Goal: Information Seeking & Learning: Learn about a topic

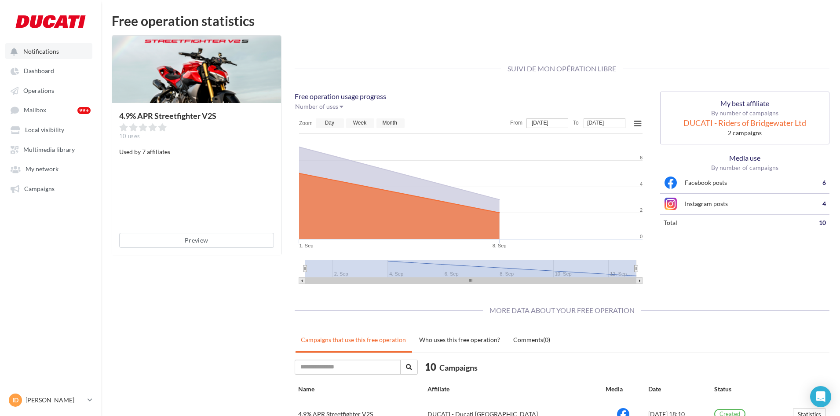
click at [37, 55] on span "Notifications" at bounding box center [41, 51] width 36 height 7
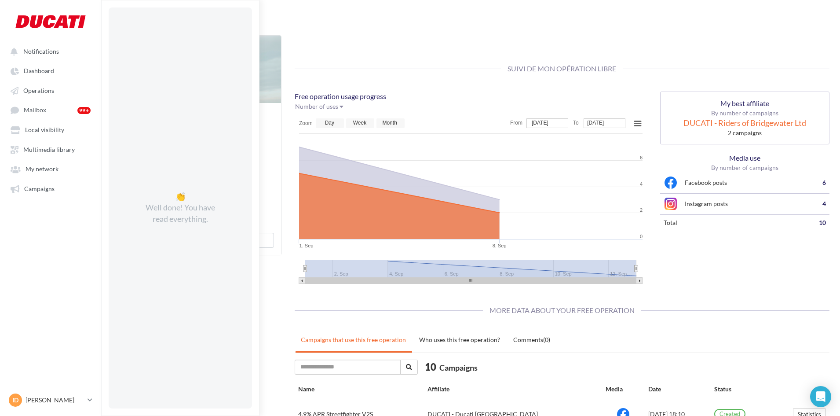
click at [366, 56] on div "Suivi de mon opération libre" at bounding box center [563, 69] width 536 height 37
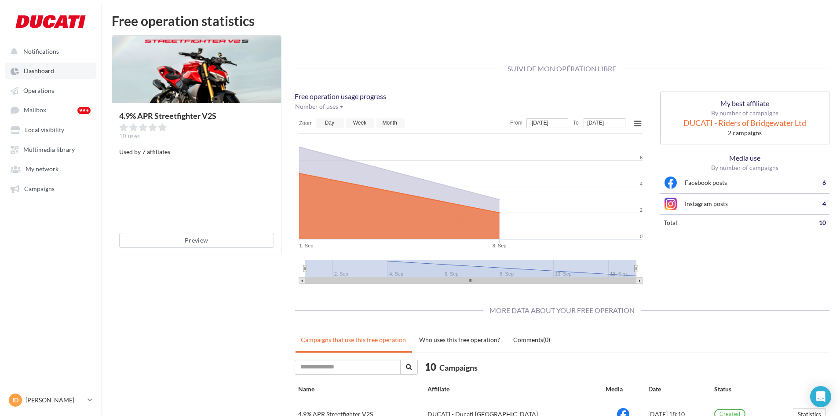
click at [49, 75] on link "Dashboard" at bounding box center [50, 70] width 91 height 16
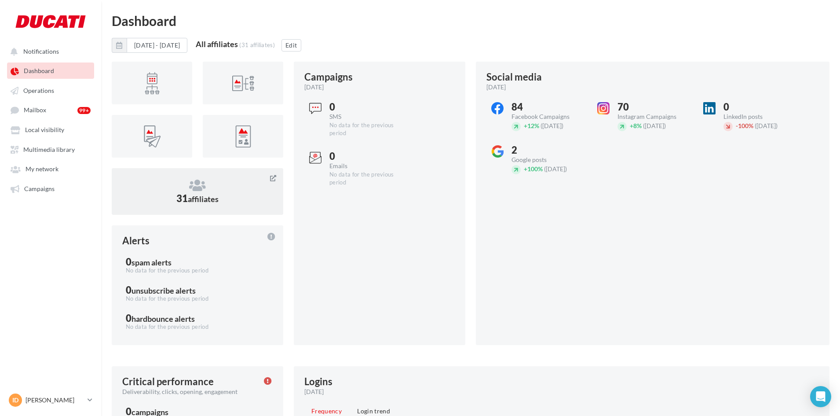
click at [200, 189] on icon at bounding box center [197, 185] width 150 height 13
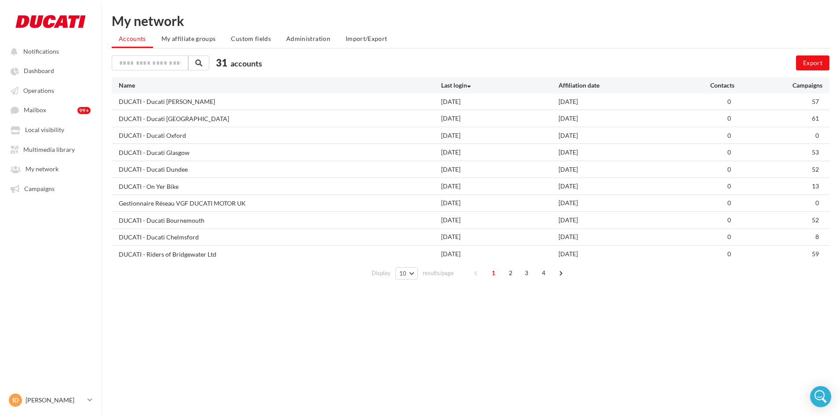
scroll to position [14, 0]
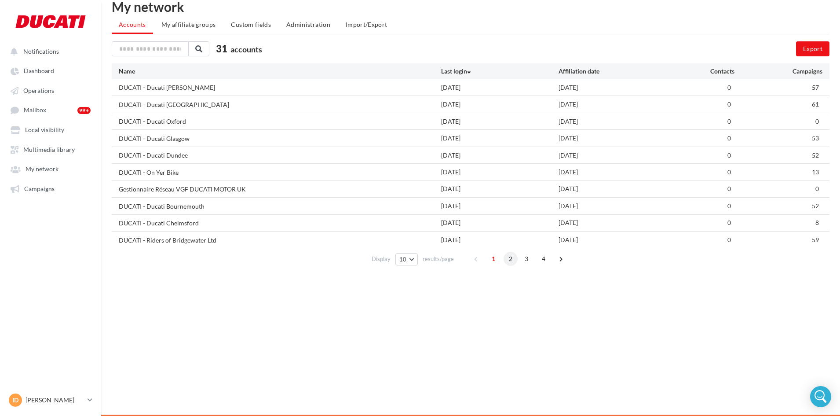
click at [510, 263] on span "2" at bounding box center [511, 259] width 14 height 14
click at [526, 262] on span "3" at bounding box center [527, 259] width 14 height 14
click at [537, 262] on span "4" at bounding box center [544, 259] width 14 height 14
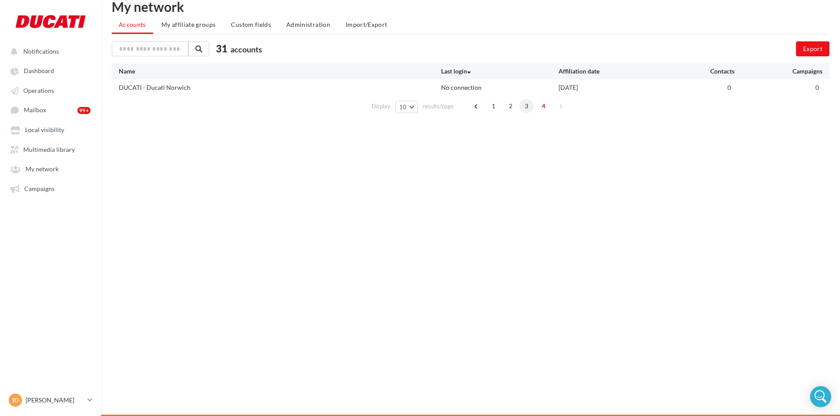
click at [524, 106] on span "3" at bounding box center [527, 106] width 14 height 14
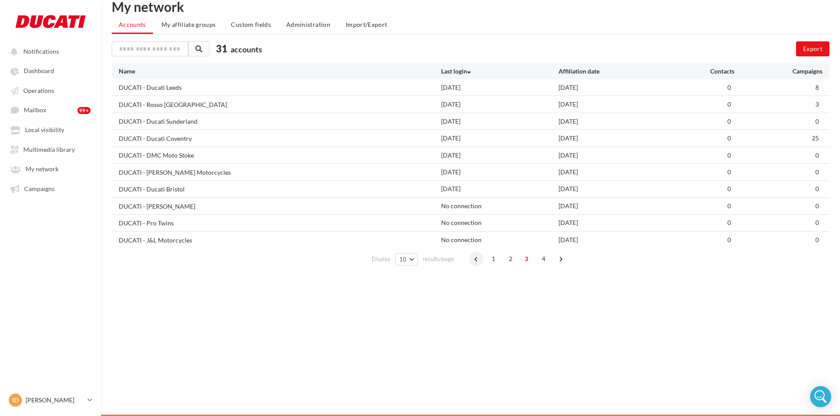
click at [473, 257] on span at bounding box center [477, 259] width 14 height 14
click at [493, 261] on span "1" at bounding box center [494, 259] width 14 height 14
click at [525, 262] on span "3" at bounding box center [527, 259] width 14 height 14
click at [542, 258] on span "4" at bounding box center [544, 259] width 14 height 14
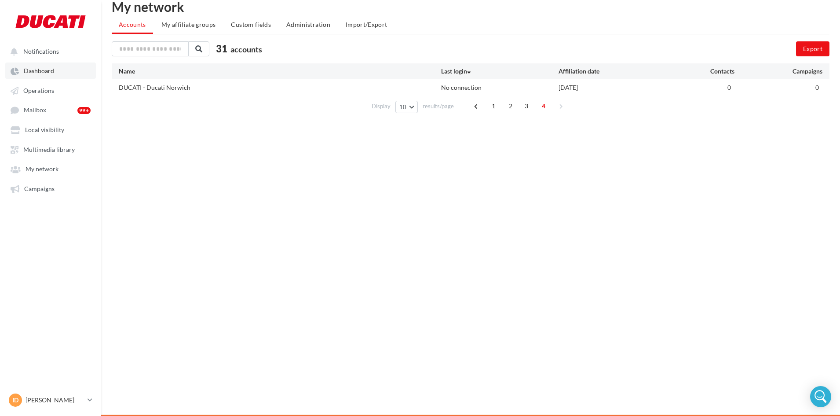
click at [44, 73] on span "Dashboard" at bounding box center [39, 70] width 30 height 7
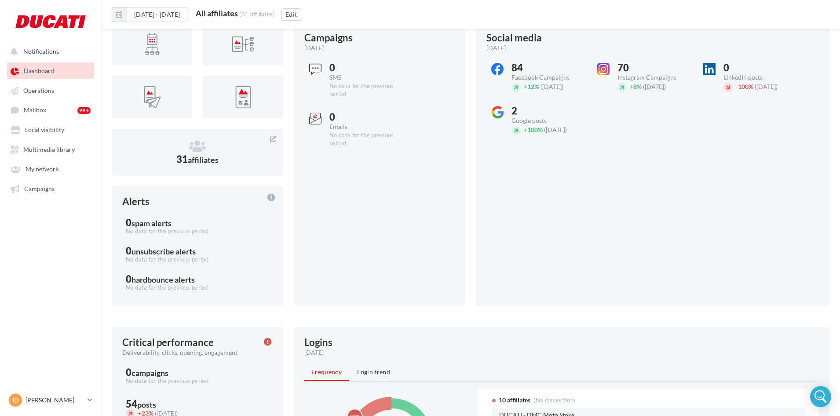
scroll to position [88, 0]
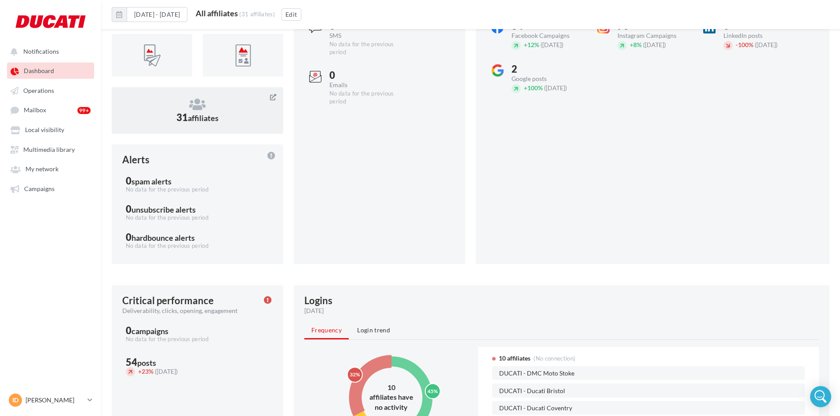
click at [206, 122] on span "affiliates" at bounding box center [203, 118] width 31 height 10
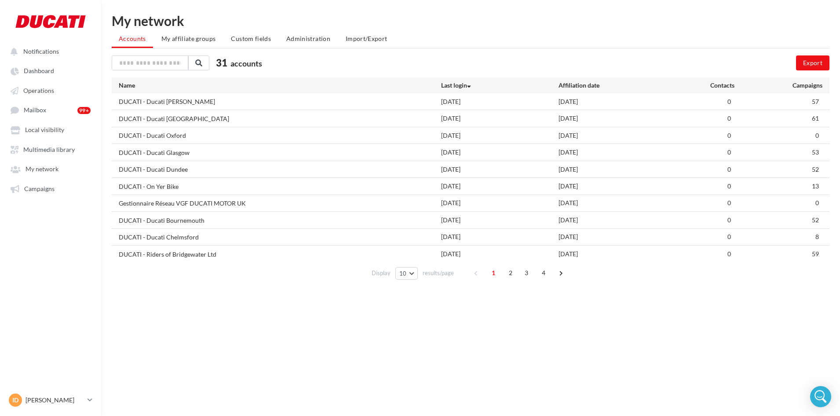
scroll to position [14, 0]
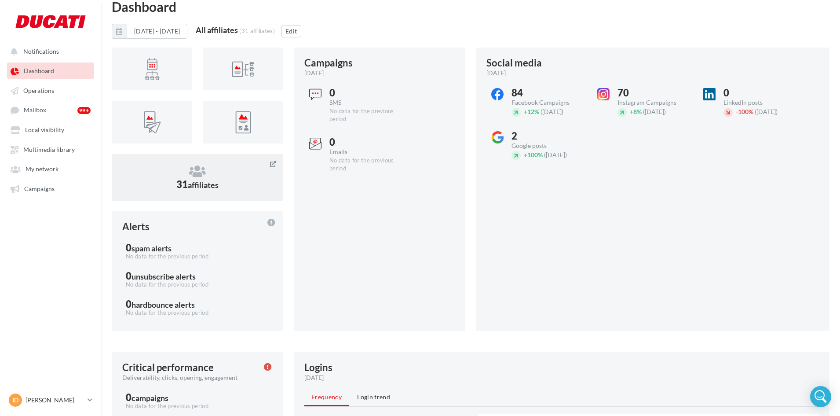
click at [194, 180] on span "affiliates" at bounding box center [203, 185] width 31 height 10
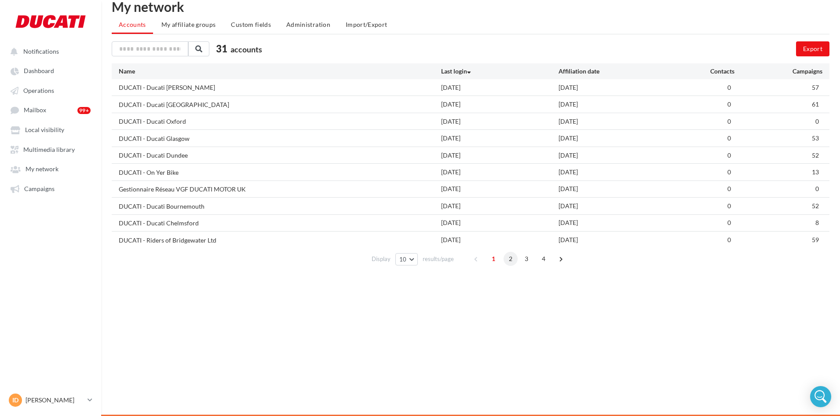
click at [506, 259] on span "2" at bounding box center [511, 259] width 14 height 14
click at [525, 261] on span "3" at bounding box center [527, 259] width 14 height 14
click at [506, 256] on span "2" at bounding box center [511, 259] width 14 height 14
click at [523, 255] on span "3" at bounding box center [527, 259] width 14 height 14
click at [548, 259] on span "4" at bounding box center [544, 259] width 14 height 14
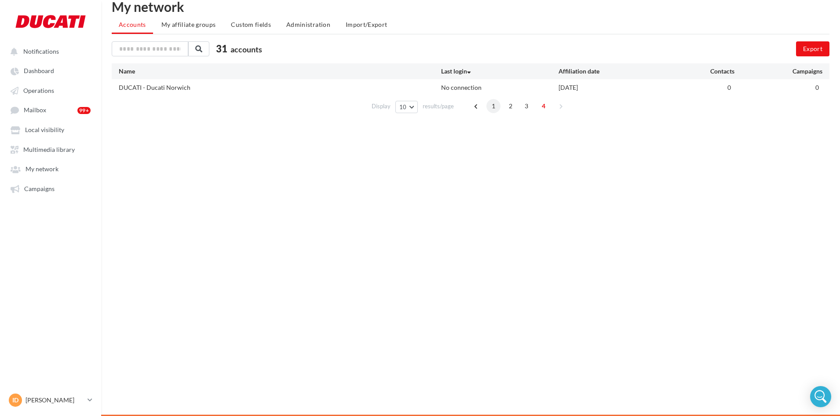
click at [499, 104] on span "1" at bounding box center [494, 106] width 14 height 14
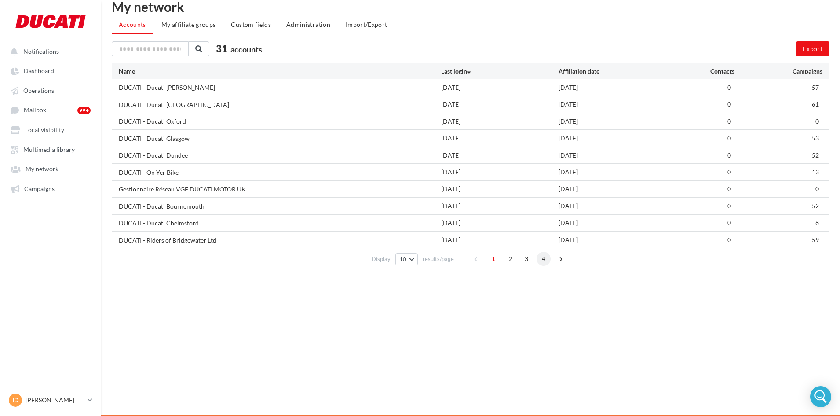
click at [538, 262] on span "4" at bounding box center [544, 259] width 14 height 14
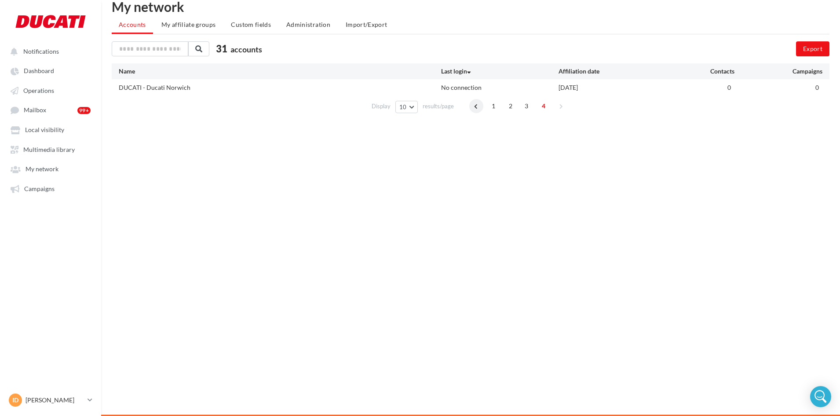
click at [473, 104] on span at bounding box center [477, 106] width 14 height 14
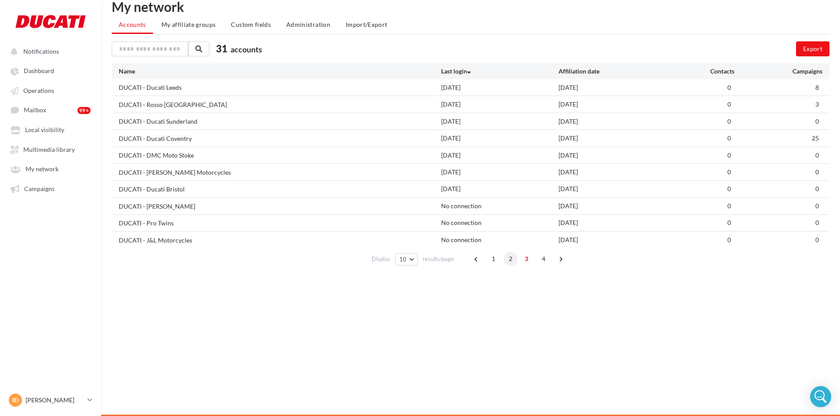
click at [514, 255] on span "2" at bounding box center [511, 259] width 14 height 14
click at [493, 253] on span "1" at bounding box center [494, 259] width 14 height 14
click at [43, 72] on span "Dashboard" at bounding box center [39, 70] width 30 height 7
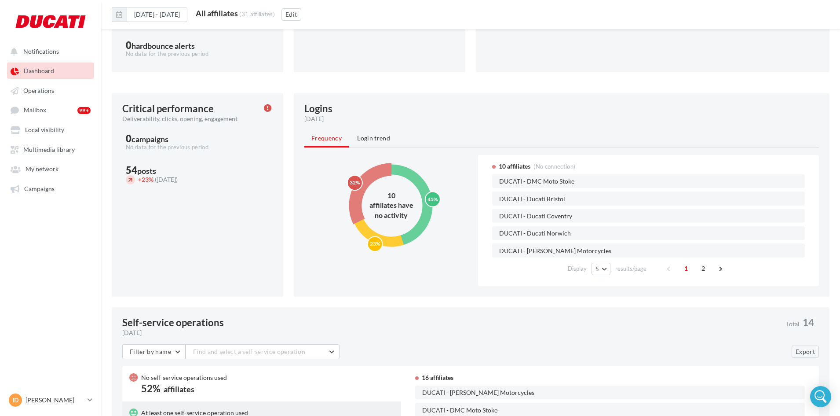
scroll to position [285, 0]
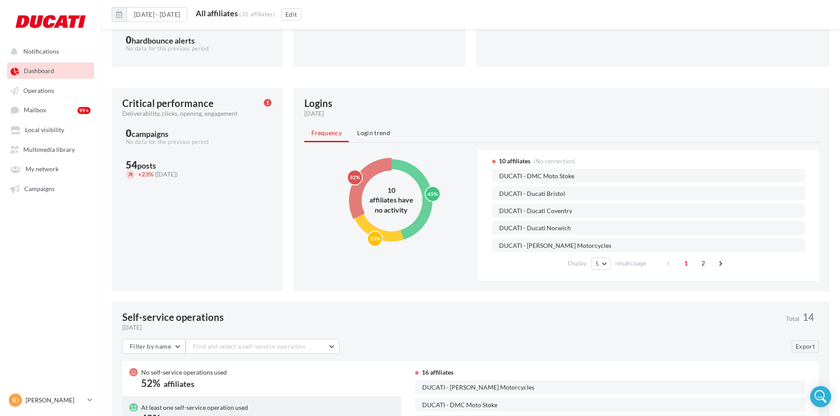
click at [378, 171] on circle at bounding box center [391, 200] width 96 height 96
click at [426, 175] on icon "45% 23% 32%" at bounding box center [391, 200] width 114 height 101
click at [424, 179] on circle at bounding box center [392, 200] width 72 height 72
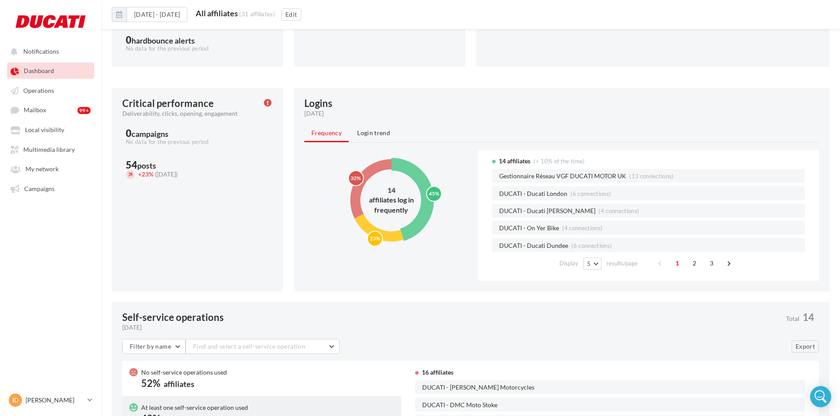
click at [373, 227] on circle at bounding box center [391, 200] width 91 height 91
click at [358, 171] on circle at bounding box center [356, 177] width 15 height 15
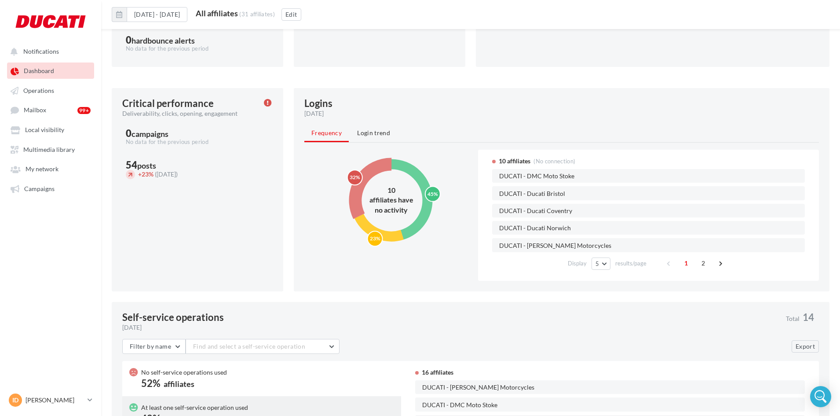
click at [420, 179] on circle at bounding box center [392, 200] width 72 height 72
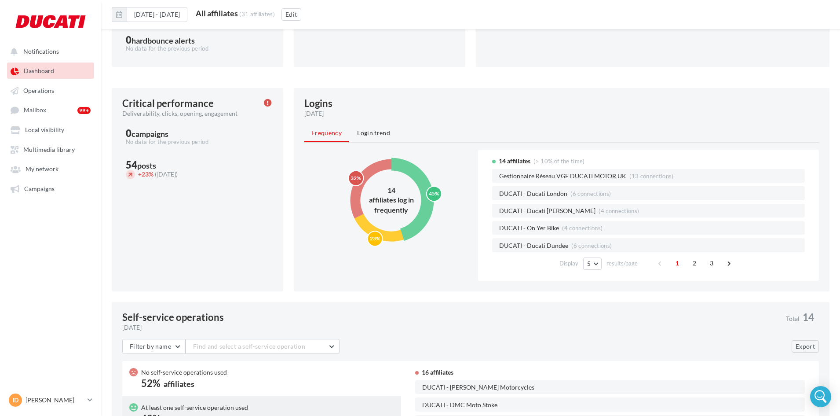
click at [370, 173] on circle at bounding box center [391, 200] width 96 height 96
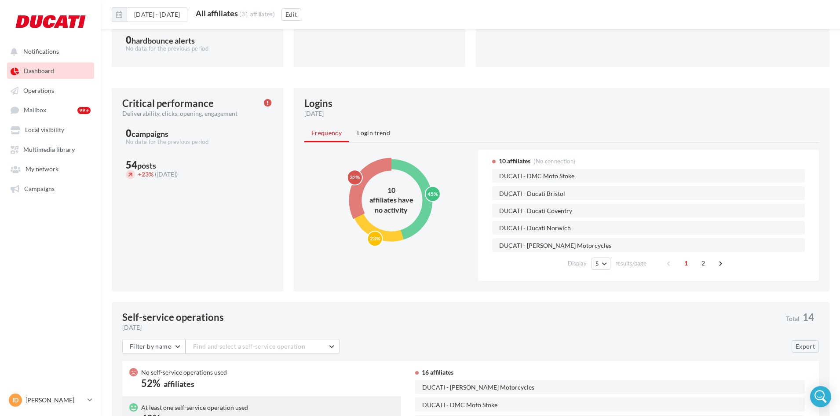
click at [426, 176] on icon "45% 23% 32%" at bounding box center [391, 200] width 114 height 101
click at [373, 237] on text "23%" at bounding box center [375, 238] width 11 height 7
click at [361, 176] on text "32%" at bounding box center [356, 177] width 11 height 7
click at [412, 172] on circle at bounding box center [392, 200] width 72 height 72
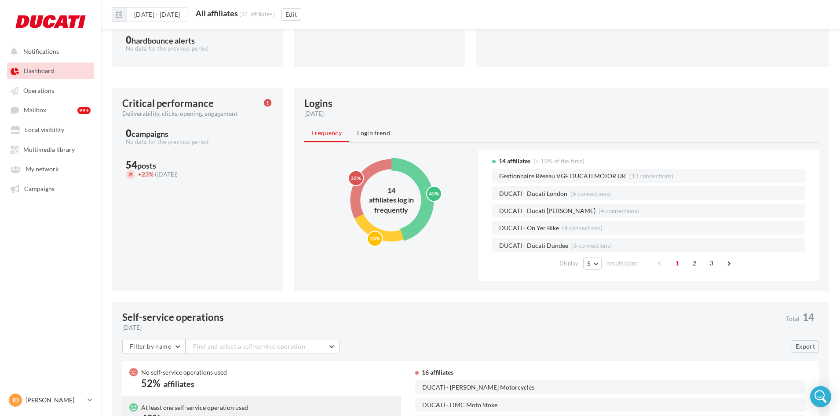
click at [382, 238] on circle at bounding box center [374, 238] width 15 height 15
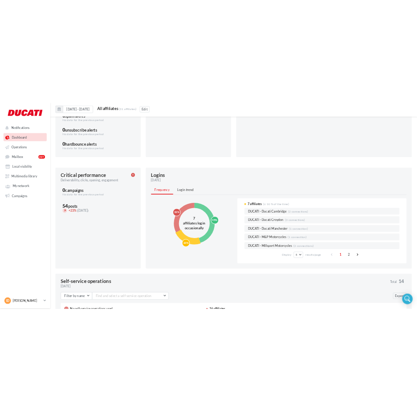
scroll to position [241, 0]
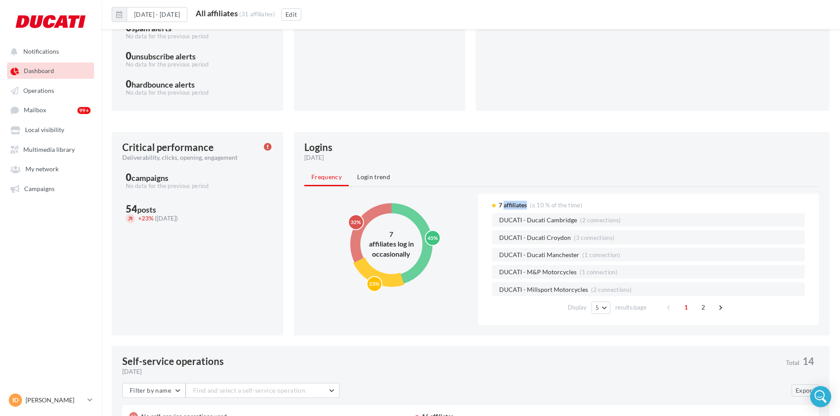
drag, startPoint x: 505, startPoint y: 206, endPoint x: 528, endPoint y: 204, distance: 23.8
click at [528, 204] on div "7 affiliates (≤ 10 % of the time)" at bounding box center [648, 205] width 313 height 9
copy span "affiliates"
click at [472, 173] on ul "Frequency Login trend" at bounding box center [562, 178] width 515 height 18
click at [363, 225] on circle at bounding box center [391, 244] width 96 height 96
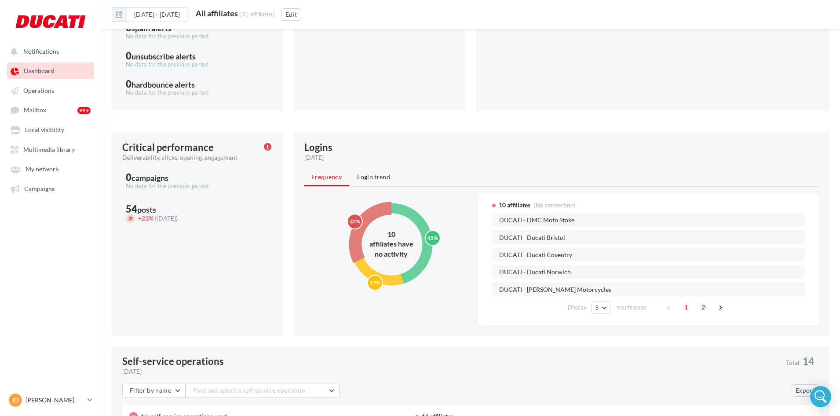
click at [408, 214] on circle at bounding box center [392, 244] width 72 height 72
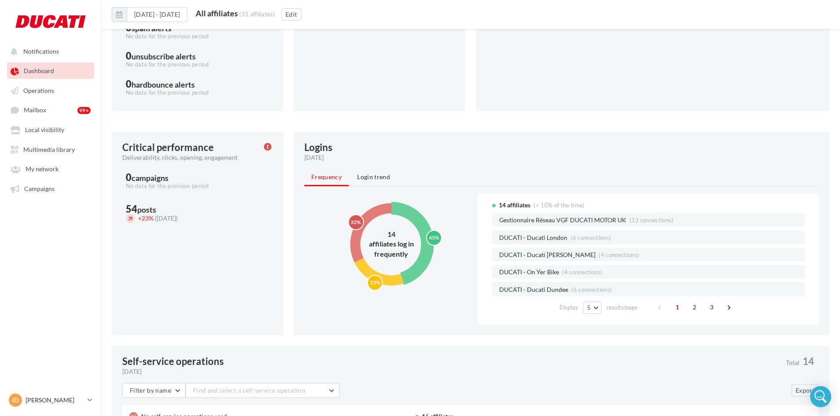
click at [418, 259] on div "affiliates log in frequently" at bounding box center [391, 249] width 53 height 20
click at [384, 284] on circle at bounding box center [391, 244] width 91 height 91
click at [418, 271] on circle at bounding box center [392, 244] width 72 height 72
click at [374, 213] on circle at bounding box center [391, 244] width 96 height 96
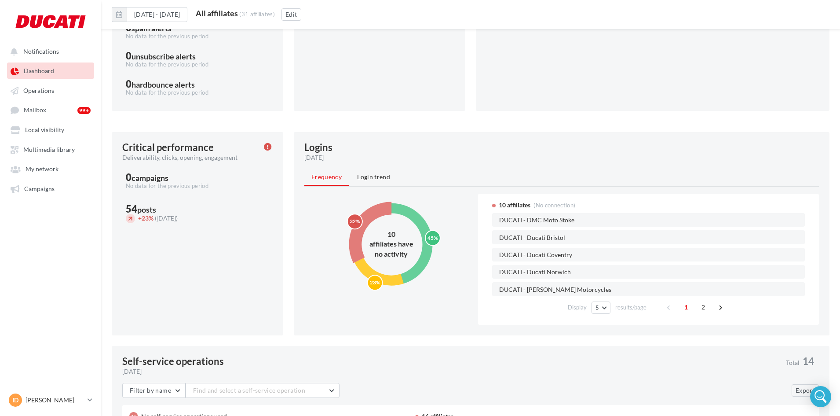
click at [427, 264] on circle at bounding box center [392, 244] width 72 height 72
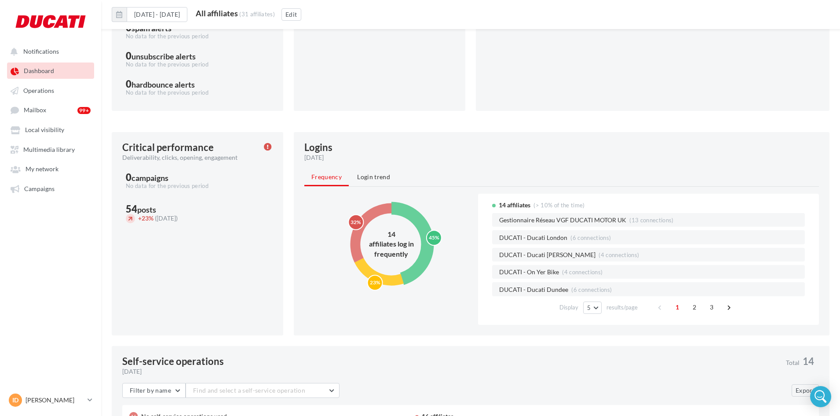
click at [387, 276] on circle at bounding box center [391, 244] width 91 height 91
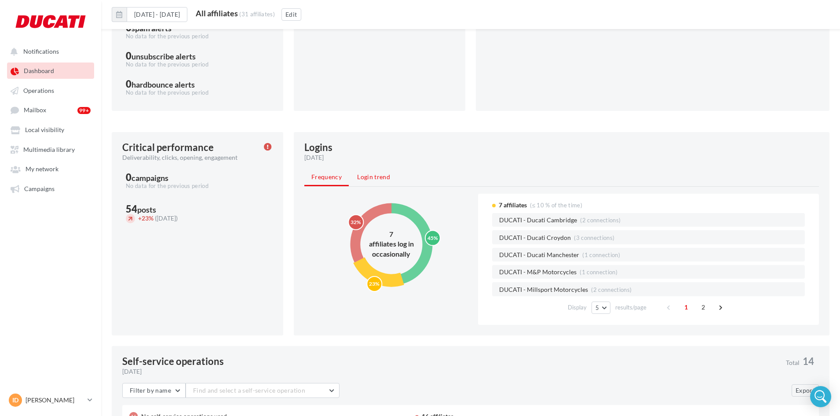
click at [369, 175] on span "Login trend" at bounding box center [373, 176] width 33 height 7
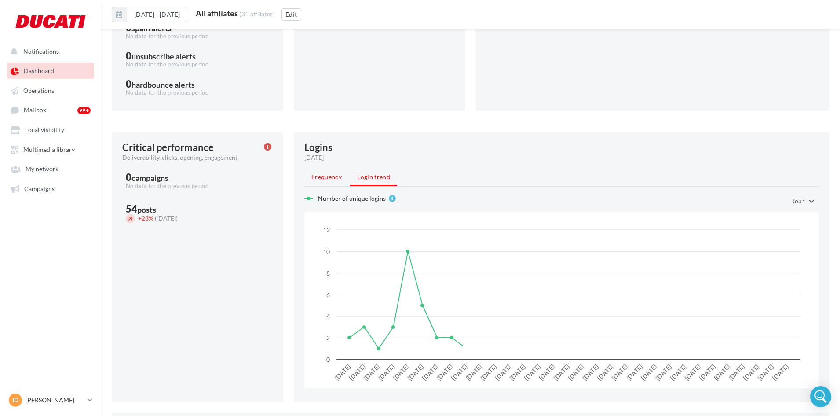
click at [327, 178] on span "Frequency" at bounding box center [327, 176] width 30 height 7
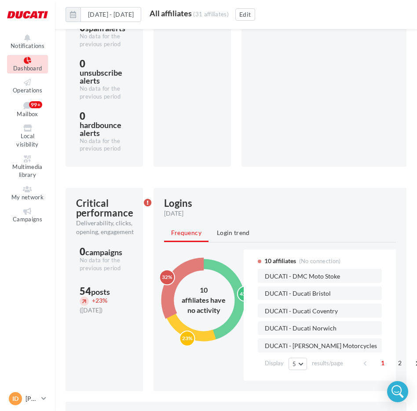
click at [231, 316] on circle at bounding box center [204, 300] width 72 height 72
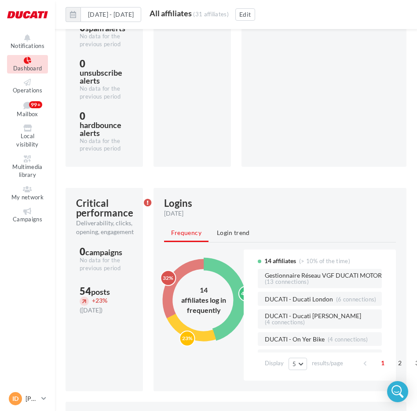
click at [196, 331] on circle at bounding box center [203, 300] width 91 height 91
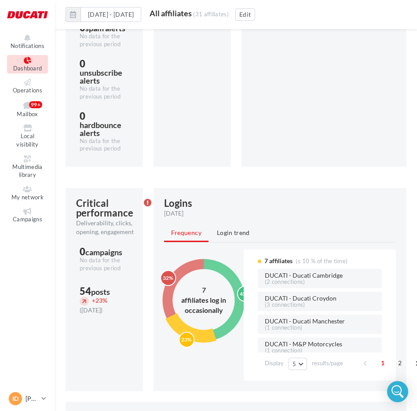
click at [231, 276] on circle at bounding box center [204, 300] width 72 height 72
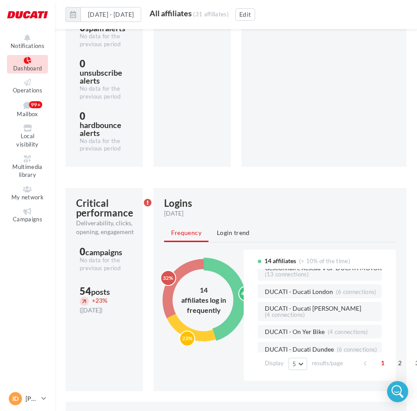
scroll to position [0, 0]
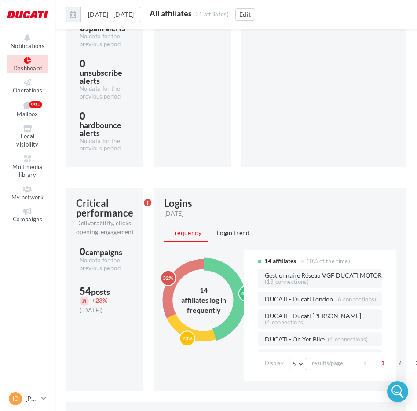
click at [199, 339] on circle at bounding box center [203, 300] width 91 height 91
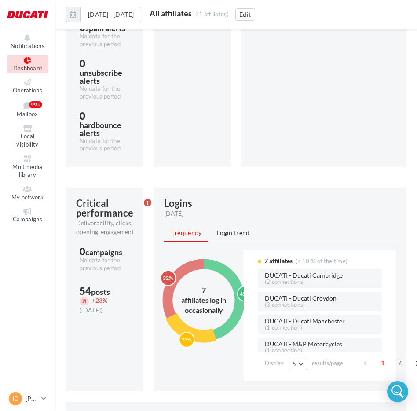
click at [235, 281] on circle at bounding box center [204, 300] width 72 height 72
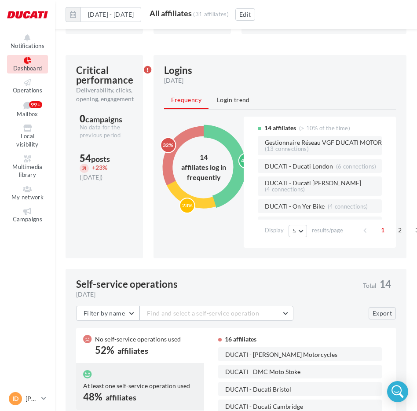
scroll to position [403, 0]
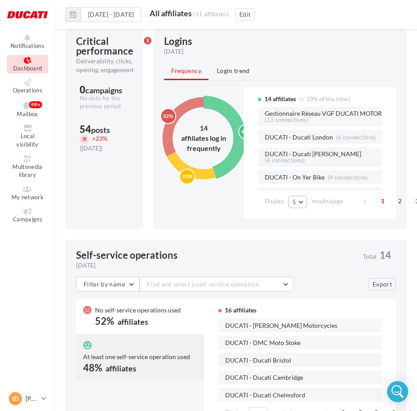
click at [299, 201] on button "5" at bounding box center [298, 202] width 18 height 12
click at [301, 236] on span "10" at bounding box center [299, 234] width 7 height 7
drag, startPoint x: 303, startPoint y: 203, endPoint x: 302, endPoint y: 224, distance: 20.3
click at [303, 203] on button "10" at bounding box center [300, 202] width 22 height 12
click at [301, 246] on span "25" at bounding box center [299, 249] width 7 height 7
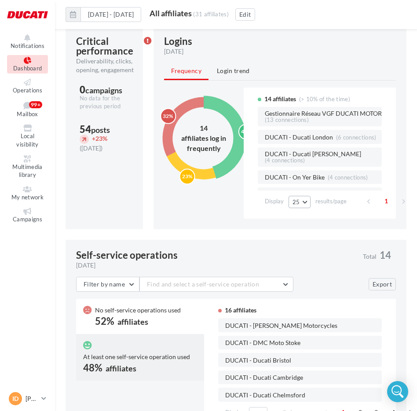
drag, startPoint x: 303, startPoint y: 199, endPoint x: 301, endPoint y: 228, distance: 28.7
click at [303, 201] on button "25" at bounding box center [300, 202] width 22 height 12
click at [300, 268] on span "50" at bounding box center [299, 264] width 7 height 7
click at [199, 182] on icon "45% 23% 32%" at bounding box center [204, 138] width 114 height 101
click at [198, 172] on circle at bounding box center [203, 138] width 91 height 91
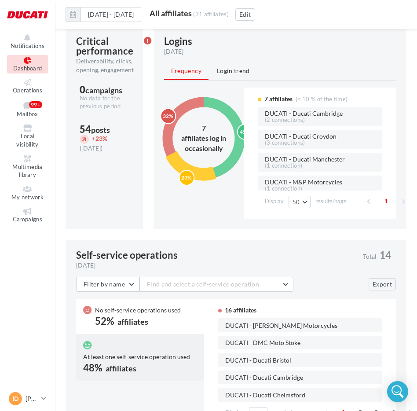
click at [188, 113] on icon "45% 23% 32%" at bounding box center [204, 138] width 114 height 101
click at [222, 112] on circle at bounding box center [204, 138] width 72 height 72
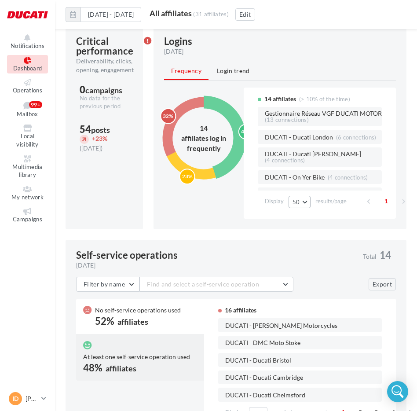
click at [296, 207] on button "50" at bounding box center [300, 202] width 22 height 12
click at [301, 220] on button "5" at bounding box center [320, 219] width 62 height 15
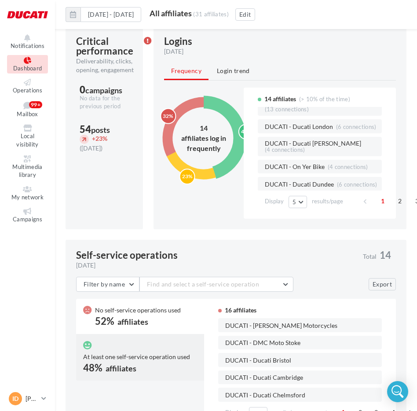
scroll to position [21, 0]
click at [313, 164] on span "DUCATI - On Yer Bike" at bounding box center [295, 167] width 60 height 7
click at [290, 206] on button "5" at bounding box center [298, 202] width 18 height 12
drag, startPoint x: 298, startPoint y: 268, endPoint x: 305, endPoint y: 217, distance: 52.0
click at [298, 266] on button "50" at bounding box center [320, 264] width 62 height 15
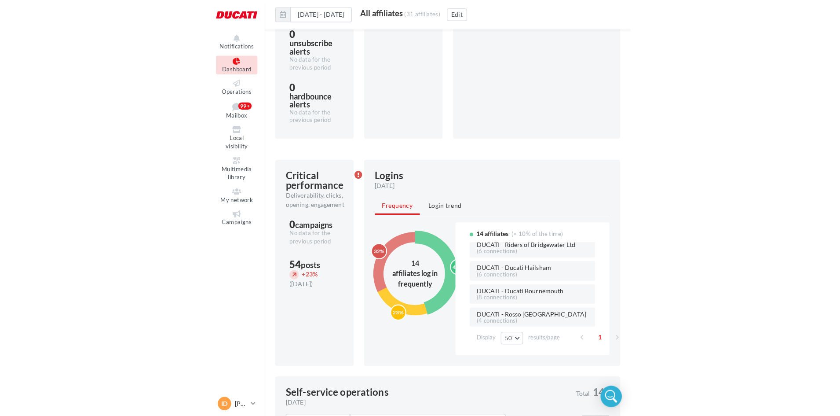
scroll to position [156, 0]
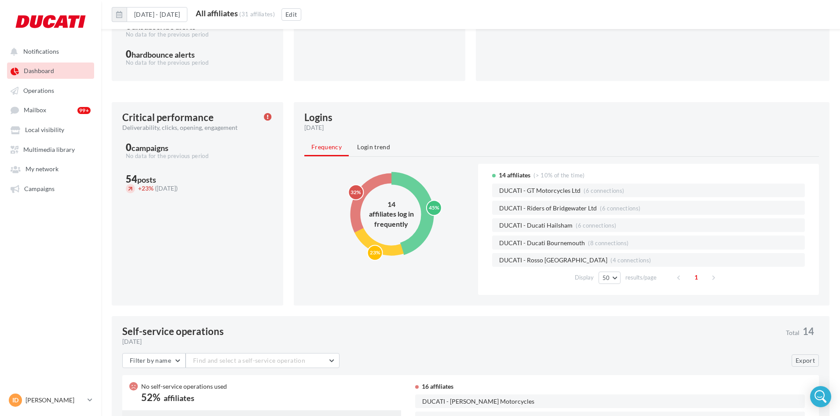
click at [610, 270] on div "Display 50 5 10 25 50 results/page 1" at bounding box center [648, 277] width 313 height 21
click at [610, 275] on button "50" at bounding box center [610, 278] width 22 height 12
click at [616, 294] on button "5" at bounding box center [630, 294] width 62 height 15
drag, startPoint x: 600, startPoint y: 280, endPoint x: 602, endPoint y: 289, distance: 9.0
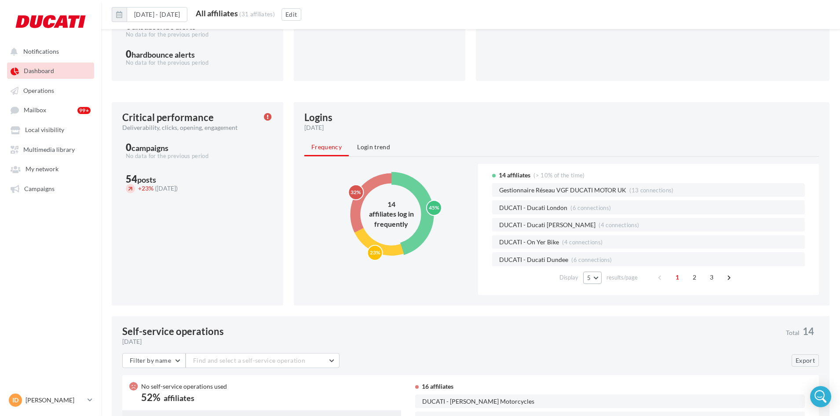
click at [600, 280] on button "5" at bounding box center [592, 278] width 18 height 12
click at [606, 343] on button "50" at bounding box center [614, 340] width 62 height 15
click at [615, 274] on button "50" at bounding box center [610, 278] width 22 height 12
click at [621, 297] on button "5" at bounding box center [630, 294] width 62 height 15
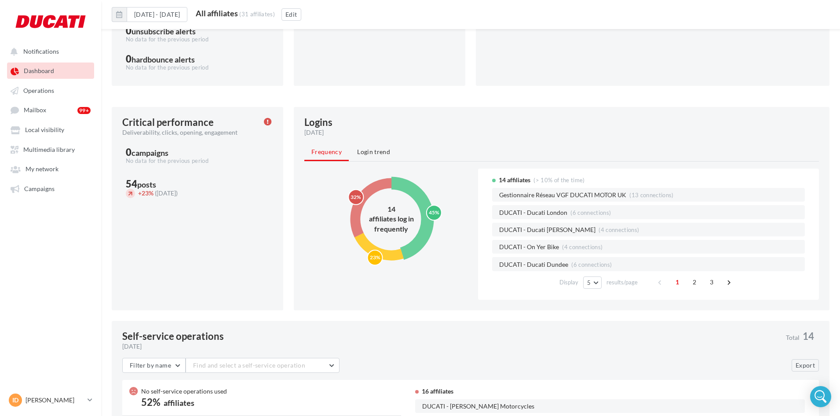
scroll to position [271, 0]
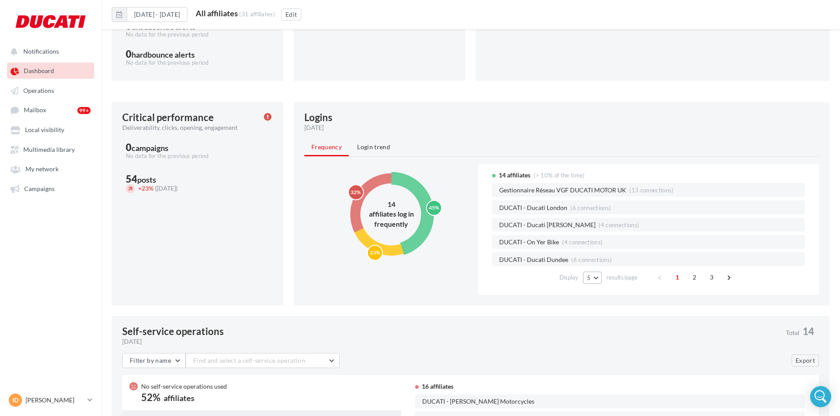
click at [595, 275] on button "5" at bounding box center [592, 278] width 18 height 12
click at [603, 336] on button "50" at bounding box center [614, 340] width 62 height 15
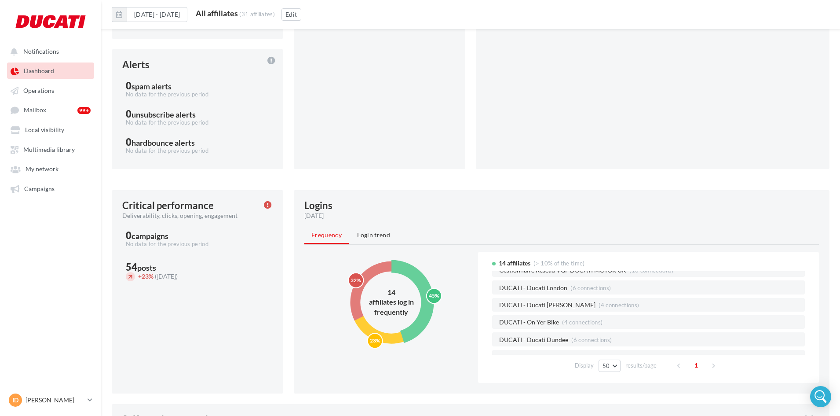
scroll to position [0, 0]
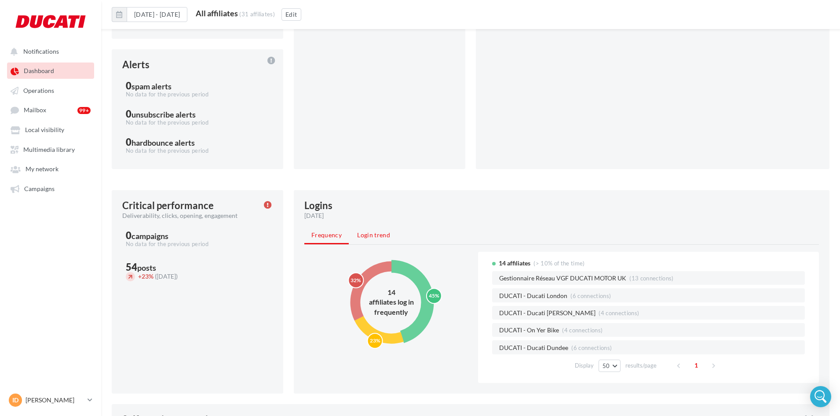
click at [377, 242] on li "Login trend" at bounding box center [373, 235] width 47 height 16
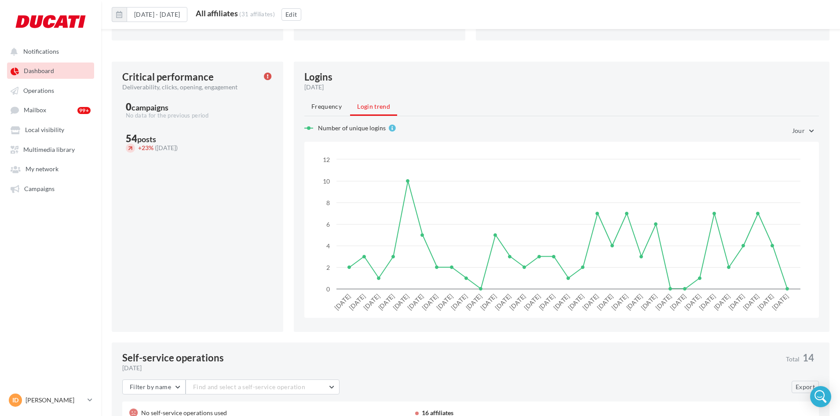
scroll to position [315, 0]
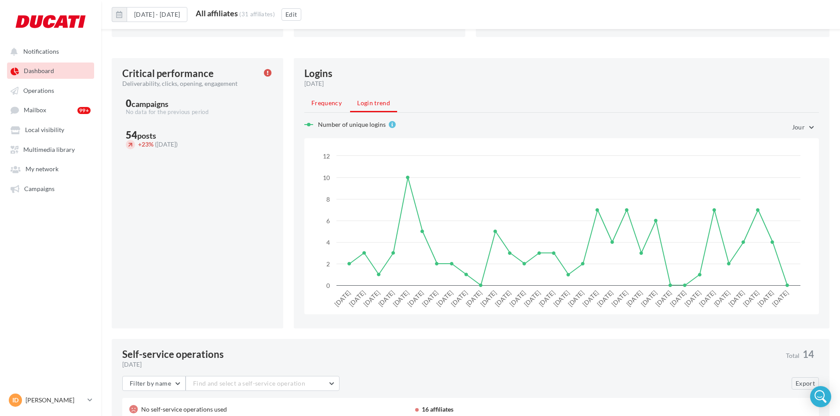
click at [332, 106] on li "Frequency" at bounding box center [327, 103] width 44 height 16
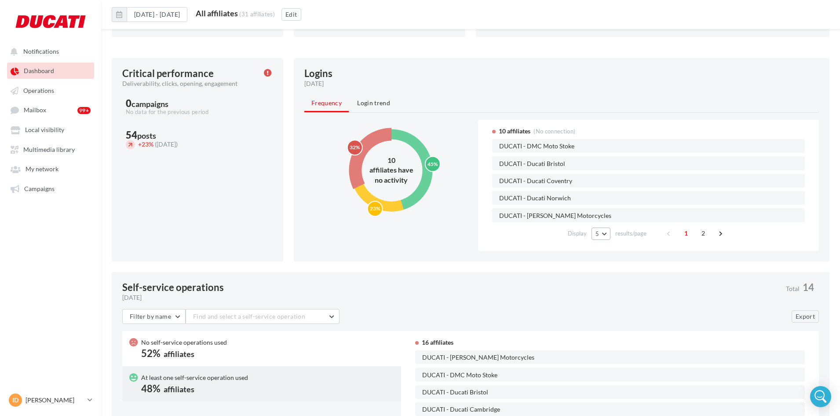
click at [597, 235] on span "5" at bounding box center [598, 233] width 4 height 7
click at [602, 272] on button "10" at bounding box center [623, 266] width 62 height 15
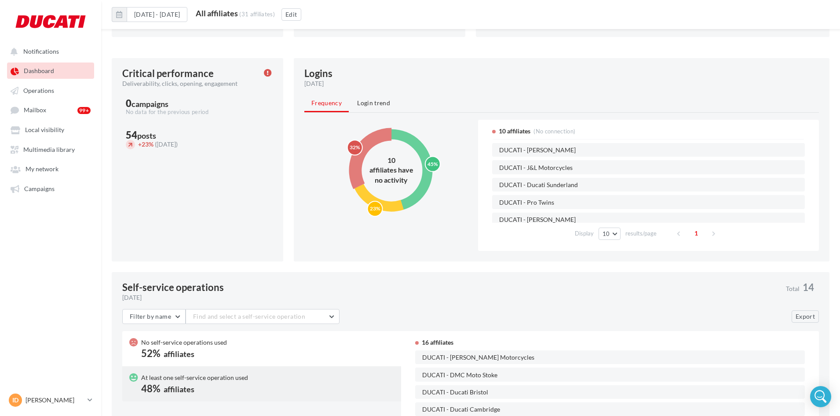
scroll to position [86, 0]
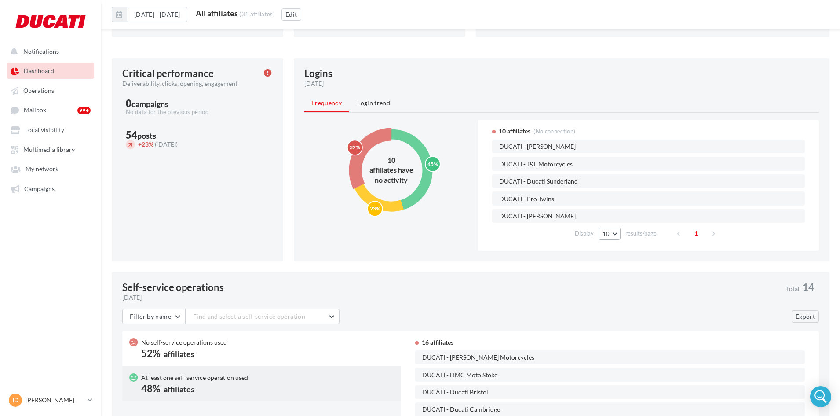
drag, startPoint x: 613, startPoint y: 231, endPoint x: 613, endPoint y: 238, distance: 6.6
click at [613, 231] on button "10" at bounding box center [610, 234] width 22 height 12
click at [613, 278] on button "25" at bounding box center [630, 281] width 62 height 15
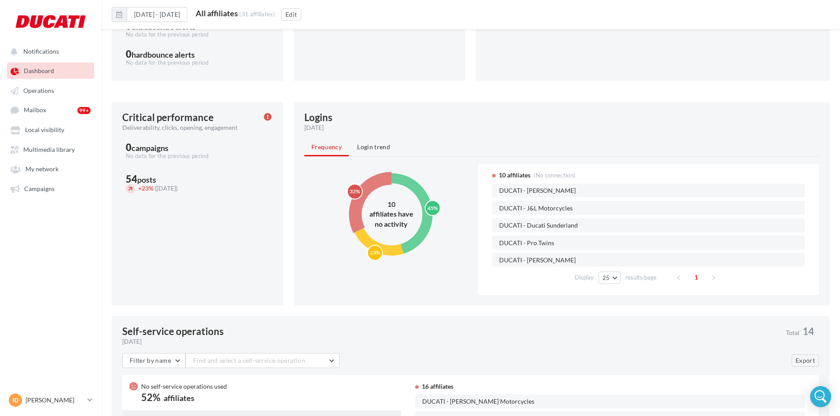
click at [402, 191] on icon "45% 23% 32%" at bounding box center [391, 214] width 114 height 101
click at [425, 200] on circle at bounding box center [392, 214] width 72 height 72
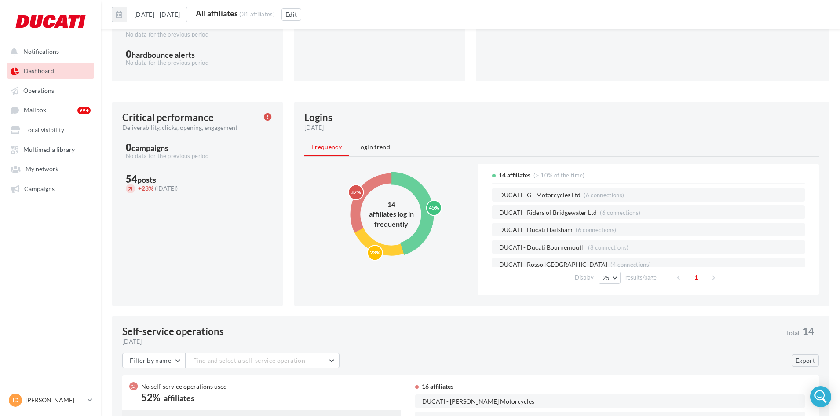
scroll to position [156, 0]
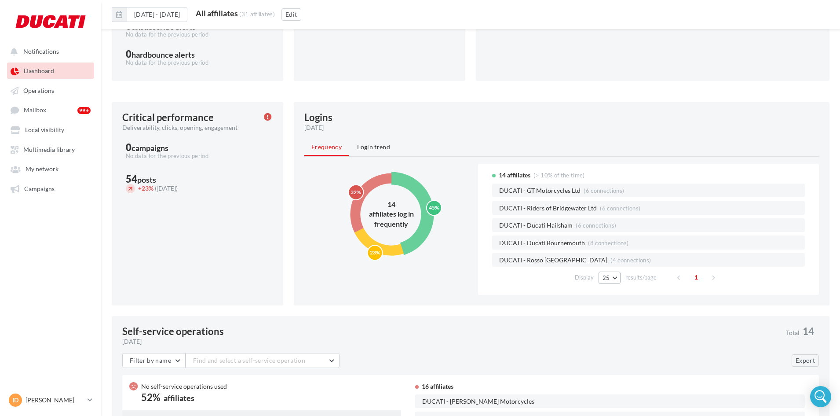
click at [609, 279] on span "25" at bounding box center [606, 277] width 7 height 7
click at [617, 339] on button "50" at bounding box center [630, 340] width 62 height 15
click at [374, 190] on icon "45% 23% 32%" at bounding box center [391, 214] width 114 height 101
click at [371, 183] on circle at bounding box center [391, 214] width 96 height 96
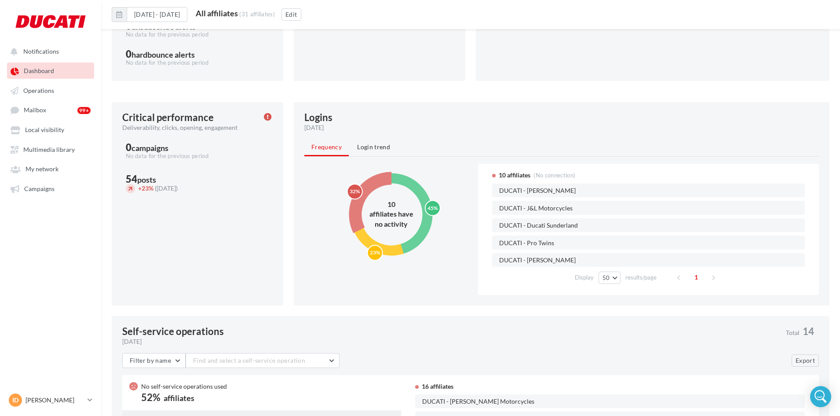
scroll to position [0, 0]
click at [415, 192] on circle at bounding box center [392, 214] width 72 height 72
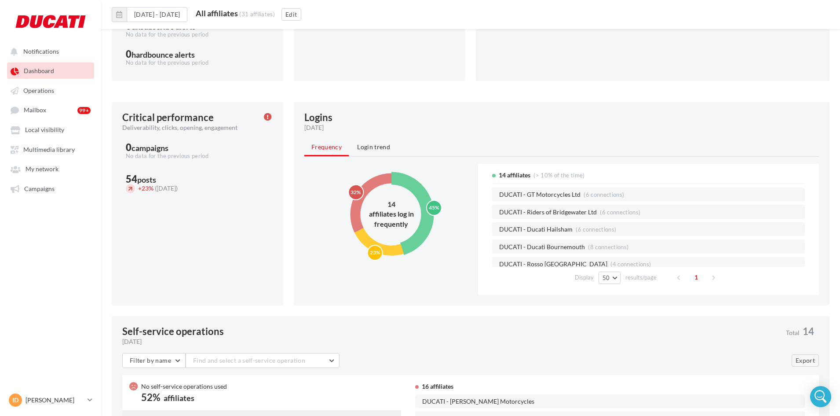
scroll to position [156, 0]
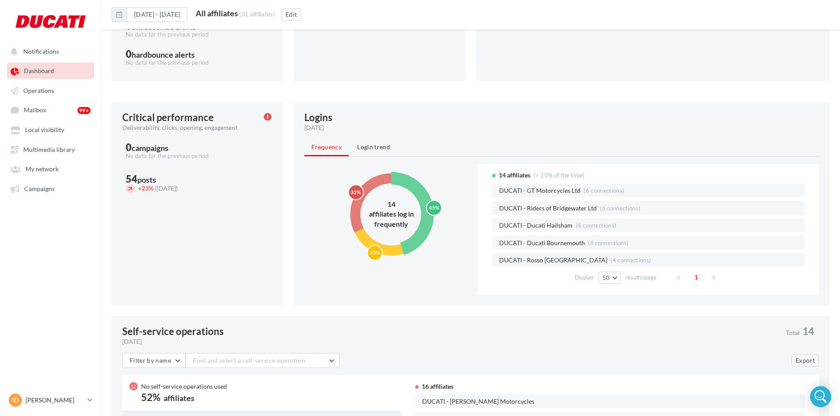
click at [385, 253] on circle at bounding box center [391, 214] width 91 height 91
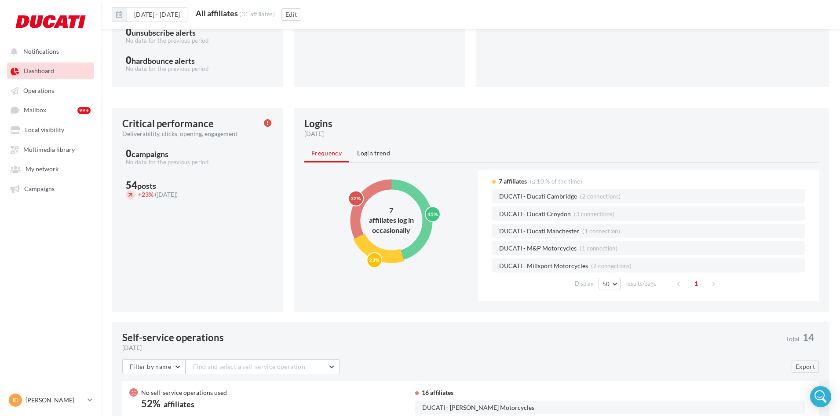
scroll to position [271, 0]
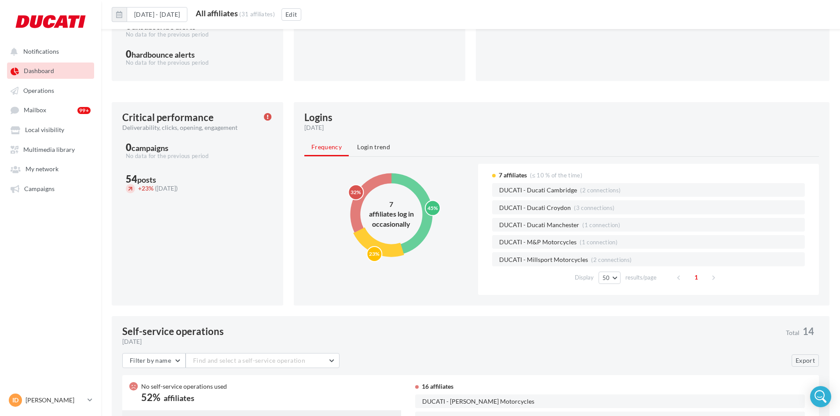
click at [372, 186] on circle at bounding box center [391, 214] width 96 height 96
click at [411, 185] on circle at bounding box center [392, 214] width 72 height 72
click at [378, 247] on circle at bounding box center [374, 252] width 15 height 15
click at [374, 188] on circle at bounding box center [391, 214] width 96 height 96
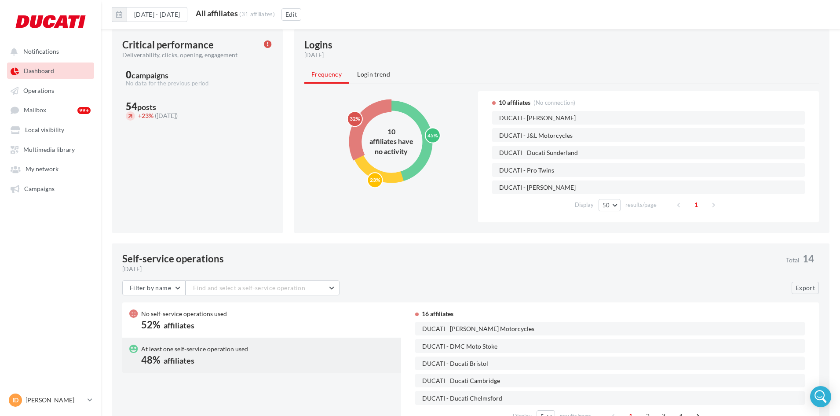
scroll to position [359, 0]
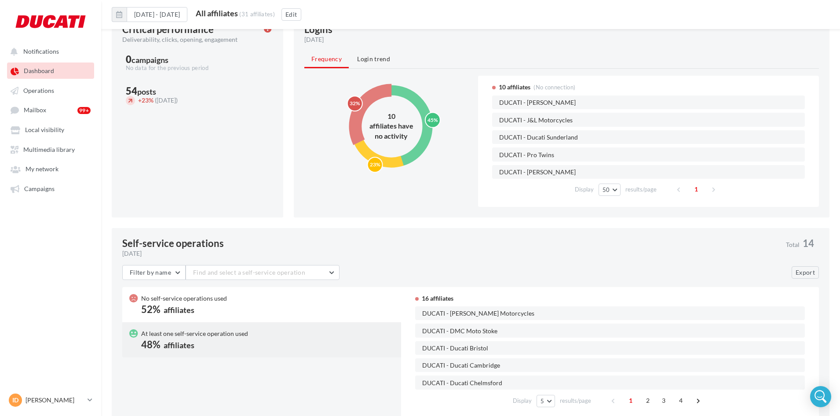
click at [425, 138] on circle at bounding box center [392, 126] width 72 height 72
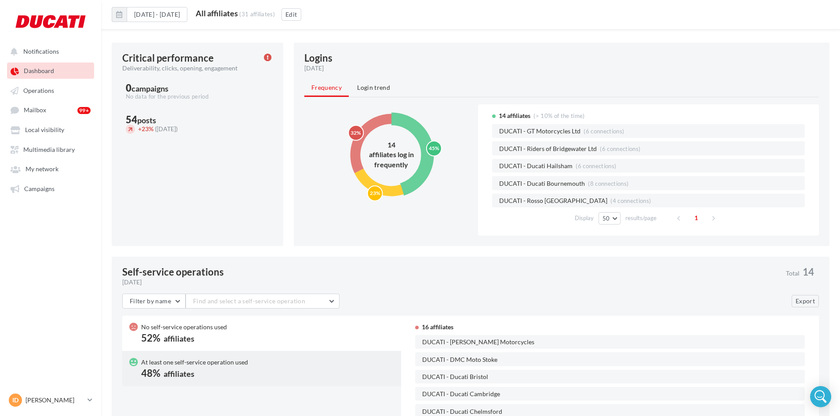
scroll to position [315, 0]
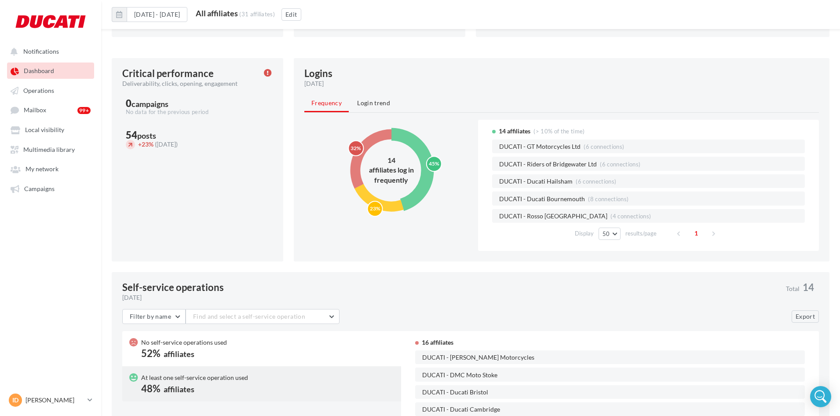
click at [367, 209] on icon "45% 23% 32%" at bounding box center [391, 170] width 114 height 101
click at [372, 203] on circle at bounding box center [374, 208] width 15 height 15
click at [425, 152] on circle at bounding box center [392, 170] width 72 height 72
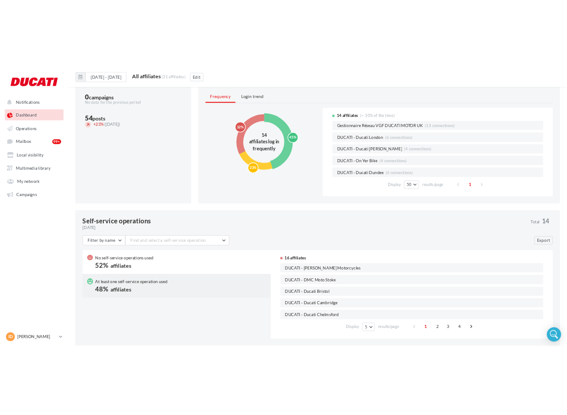
scroll to position [359, 0]
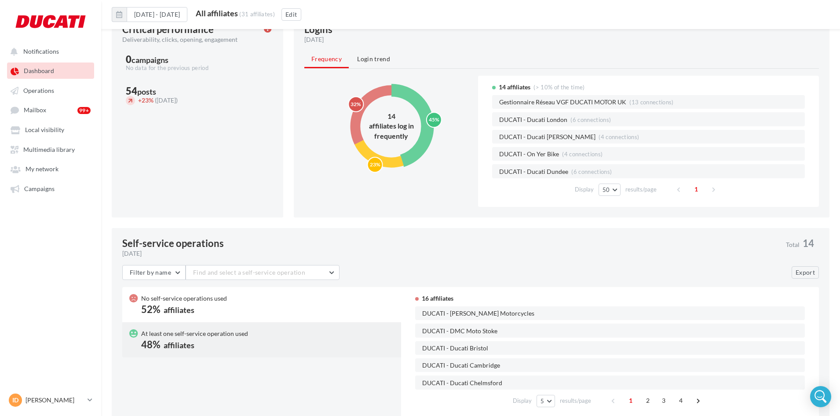
click at [364, 97] on circle at bounding box center [391, 126] width 96 height 96
click at [431, 114] on circle at bounding box center [433, 119] width 15 height 15
click at [389, 163] on circle at bounding box center [391, 126] width 91 height 91
click at [428, 138] on circle at bounding box center [392, 126] width 72 height 72
click at [388, 159] on circle at bounding box center [391, 126] width 91 height 91
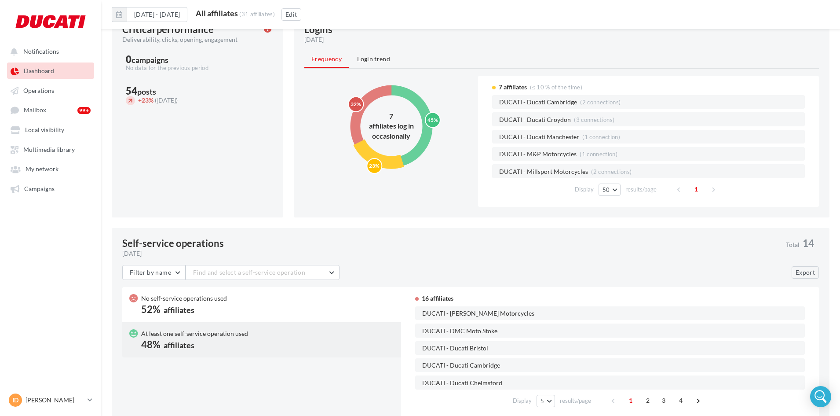
click at [418, 147] on circle at bounding box center [392, 126] width 72 height 72
click at [371, 85] on icon "45% 23% 32%" at bounding box center [391, 126] width 114 height 101
click at [377, 93] on circle at bounding box center [391, 126] width 96 height 96
click at [411, 103] on icon "45% 23% 32%" at bounding box center [391, 126] width 114 height 101
click at [415, 103] on circle at bounding box center [392, 126] width 72 height 72
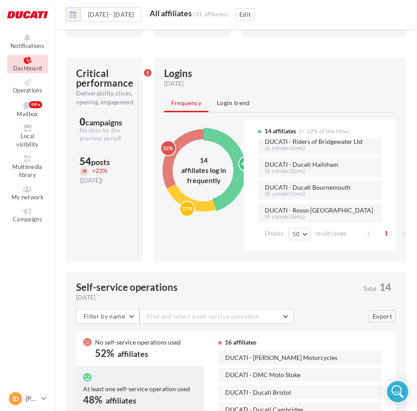
scroll to position [0, 0]
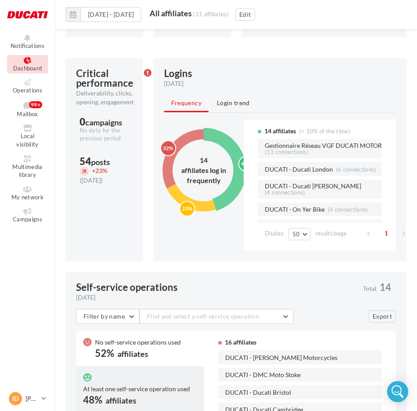
click at [323, 147] on span "Gestionnaire Réseau VGF DUCATI MOTOR UK" at bounding box center [328, 146] width 127 height 7
click at [323, 145] on span "Gestionnaire Réseau VGF DUCATI MOTOR UK" at bounding box center [328, 146] width 127 height 7
drag, startPoint x: 268, startPoint y: 146, endPoint x: 282, endPoint y: 145, distance: 13.6
click at [272, 145] on span "Gestionnaire Réseau VGF DUCATI MOTOR UK" at bounding box center [328, 146] width 127 height 7
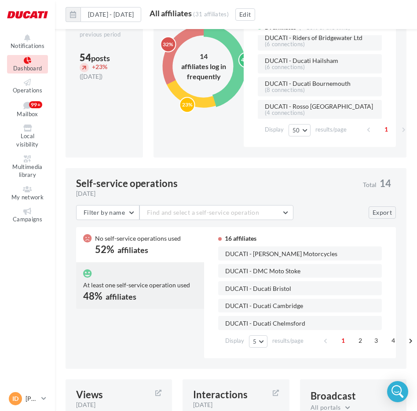
scroll to position [459, 0]
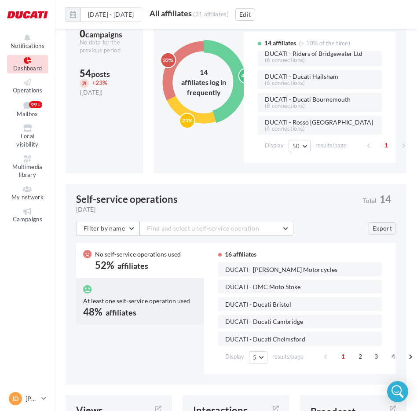
click at [182, 51] on circle at bounding box center [204, 82] width 96 height 96
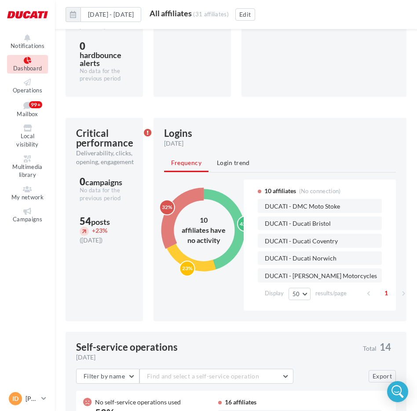
scroll to position [327, 0]
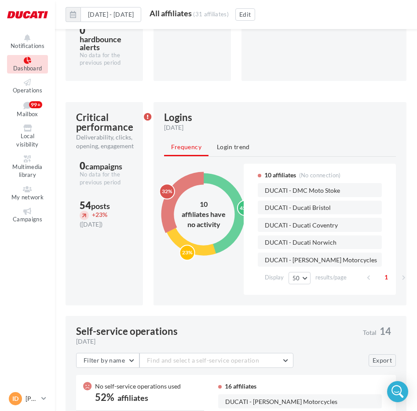
click at [194, 252] on circle at bounding box center [187, 253] width 15 height 15
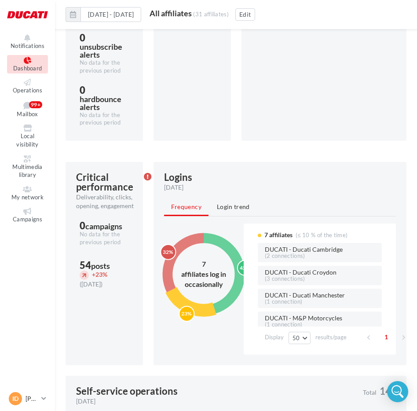
scroll to position [283, 0]
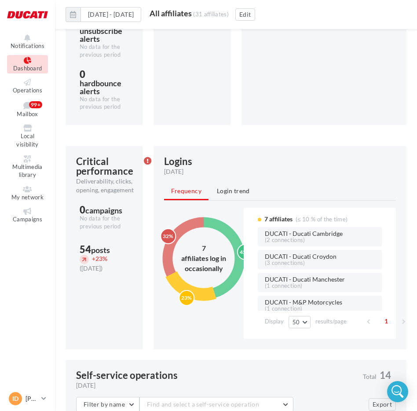
drag, startPoint x: 199, startPoint y: 294, endPoint x: 236, endPoint y: 276, distance: 41.5
click at [199, 294] on circle at bounding box center [203, 258] width 91 height 91
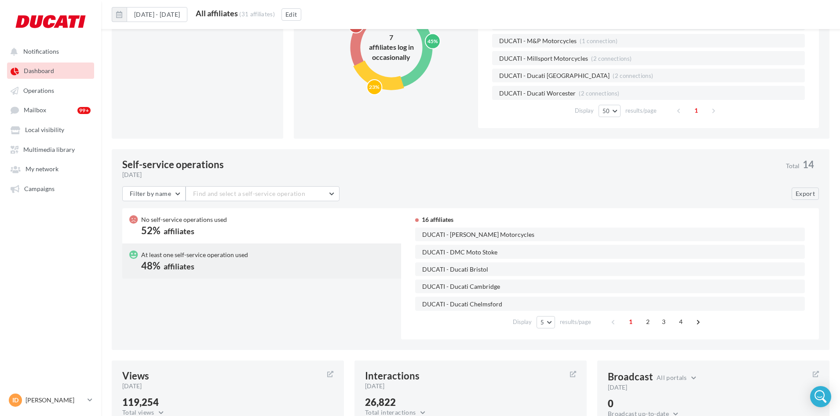
scroll to position [440, 0]
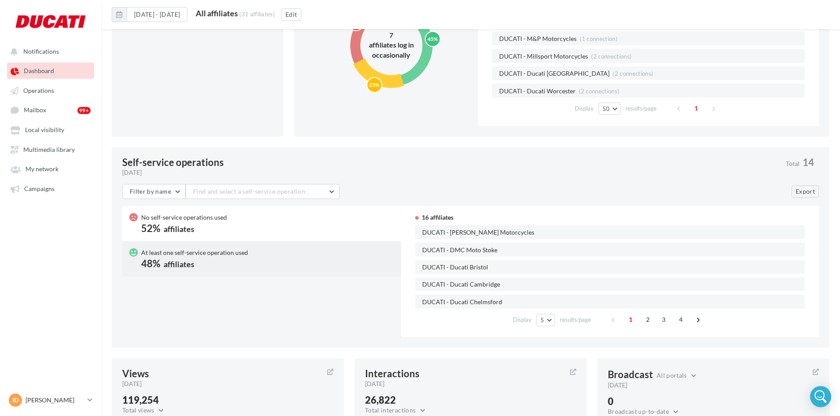
click at [177, 220] on div "No self-service operations used" at bounding box center [184, 217] width 86 height 9
click at [167, 191] on span "Filter by name" at bounding box center [150, 190] width 41 height 7
click at [254, 195] on button "Find and select a self-service operation" at bounding box center [263, 191] width 154 height 15
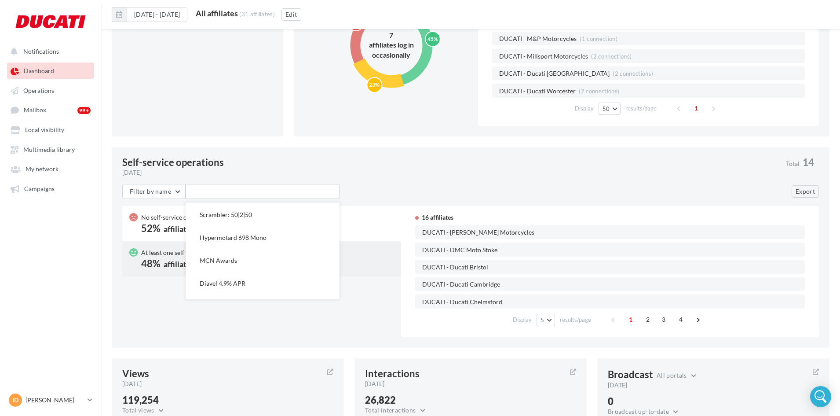
scroll to position [0, 0]
click at [257, 217] on span "Q3 Multistrada V4 offer" at bounding box center [233, 213] width 66 height 7
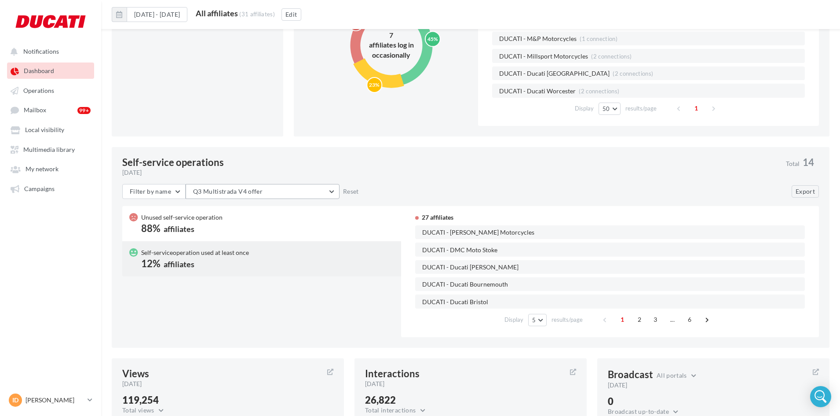
click at [268, 186] on button "Q3 Multistrada V4 offer" at bounding box center [263, 191] width 154 height 15
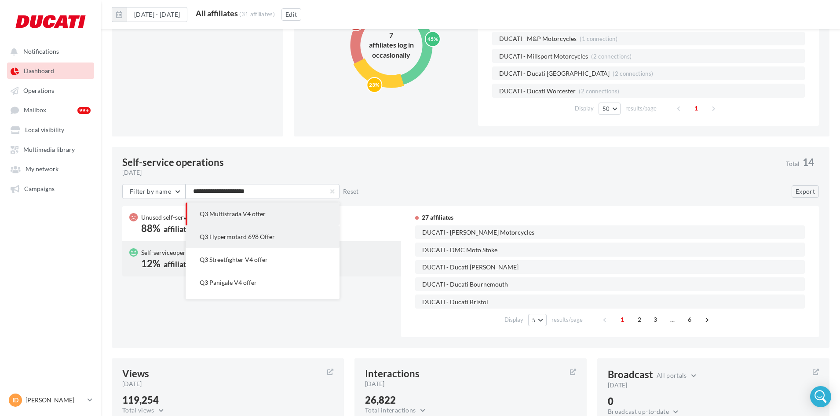
click at [265, 233] on span "Q3 Hypermotard 698 Offer" at bounding box center [237, 236] width 75 height 7
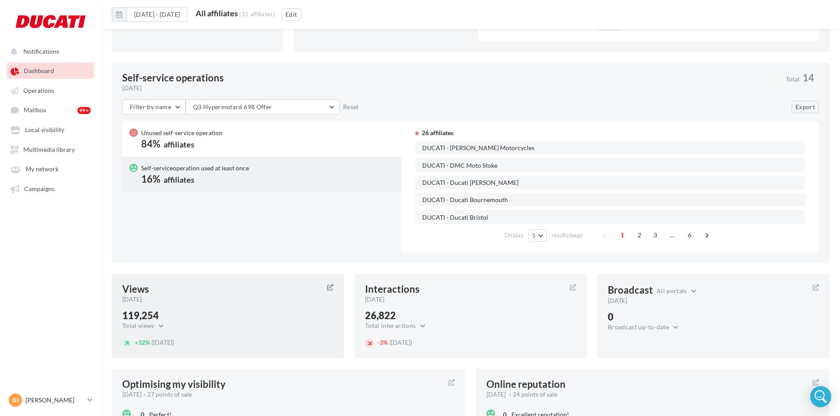
scroll to position [528, 0]
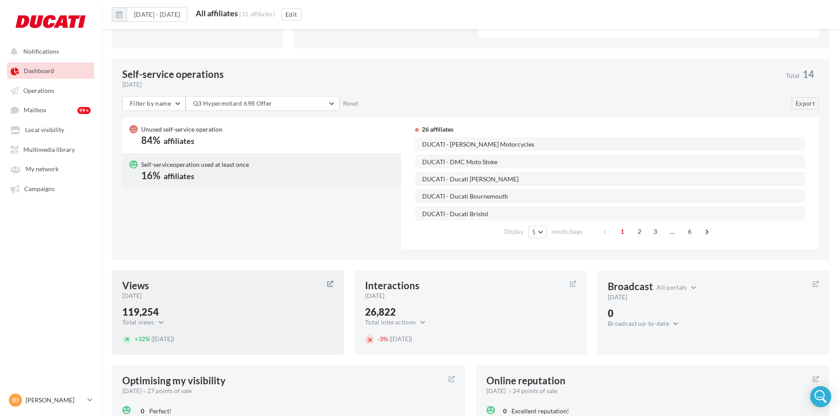
click at [195, 306] on div "Views August 2025 119,254 Total views Total views Total Google views Google Map…" at bounding box center [228, 312] width 232 height 84
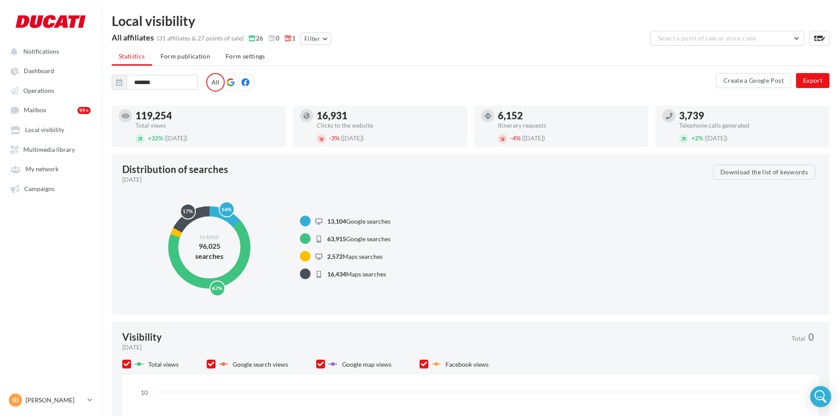
click at [162, 116] on div "119,254" at bounding box center [207, 116] width 143 height 10
drag, startPoint x: 32, startPoint y: 71, endPoint x: 41, endPoint y: 53, distance: 20.3
click at [33, 70] on span "Dashboard" at bounding box center [39, 70] width 30 height 7
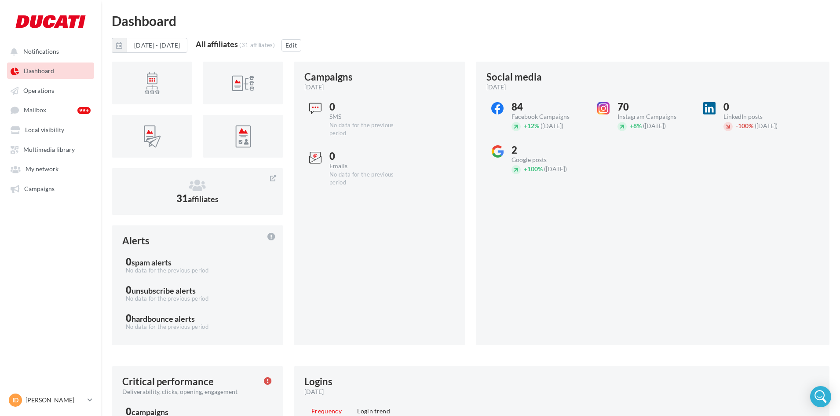
click at [48, 68] on span "Dashboard" at bounding box center [39, 70] width 30 height 7
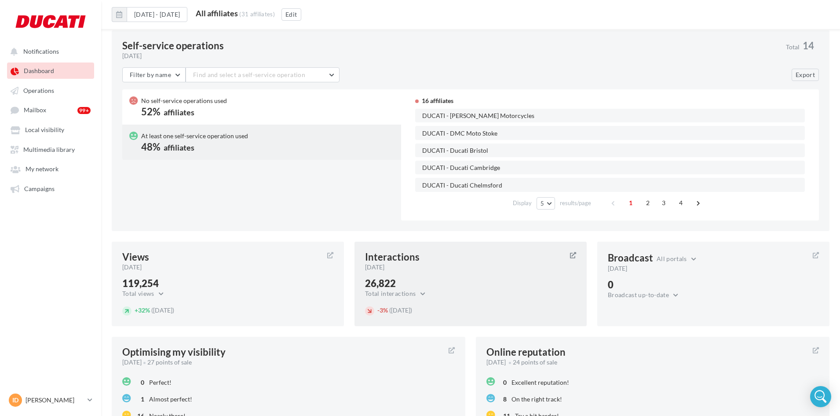
scroll to position [572, 0]
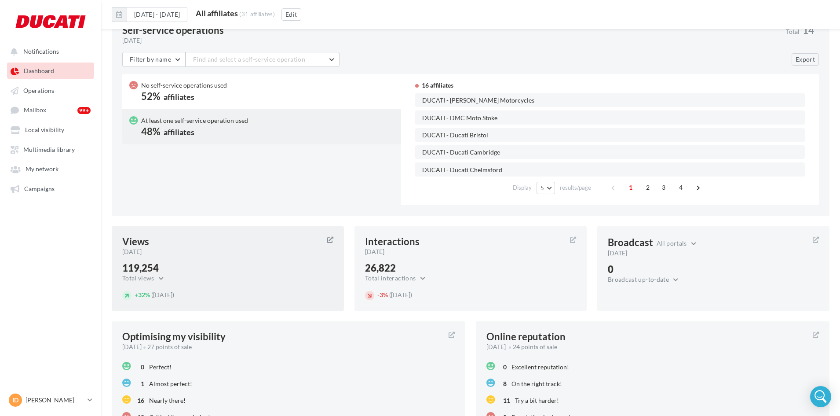
click at [291, 266] on div "119,254" at bounding box center [227, 268] width 211 height 10
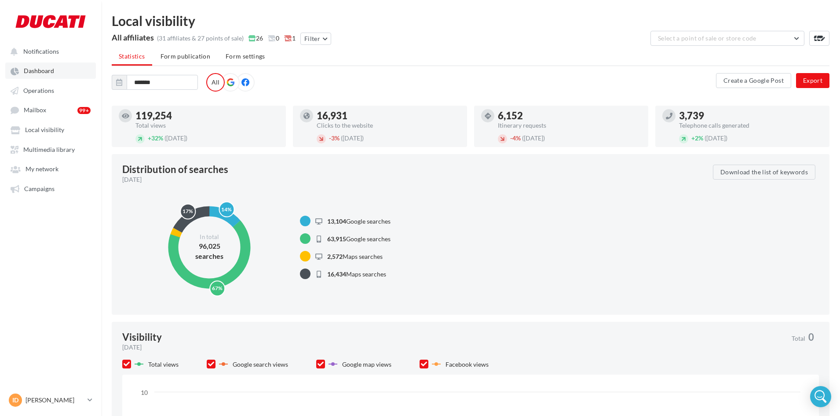
click at [50, 74] on span "Dashboard" at bounding box center [39, 70] width 30 height 7
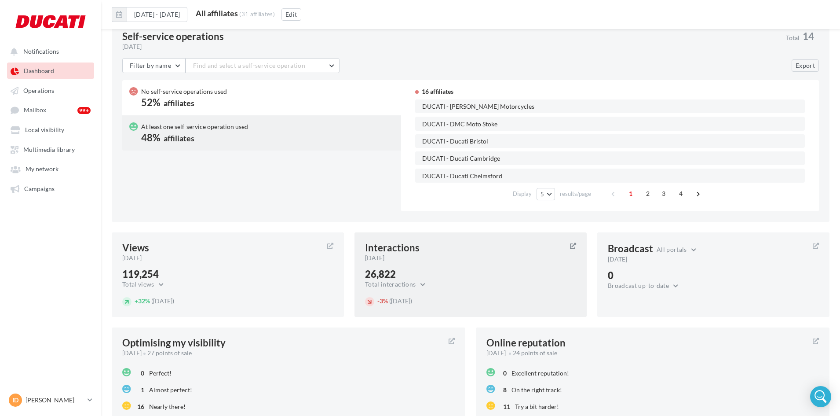
scroll to position [616, 0]
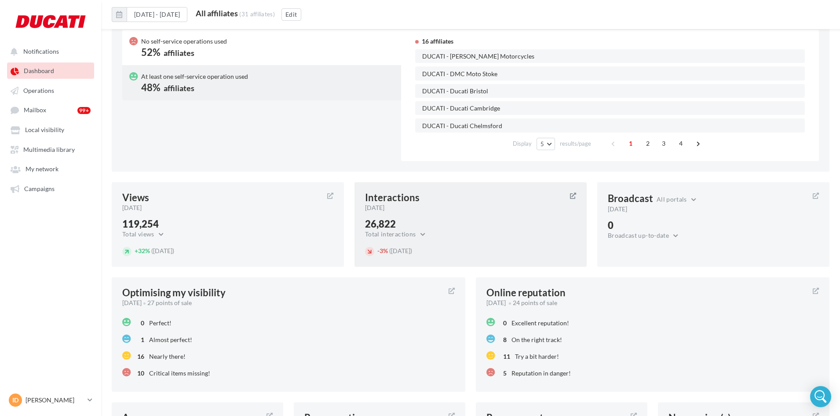
click at [450, 219] on div "26,822" at bounding box center [470, 224] width 211 height 10
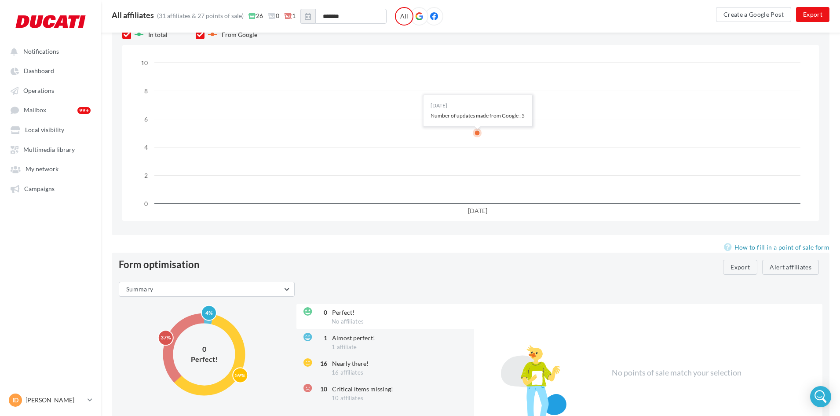
scroll to position [965, 0]
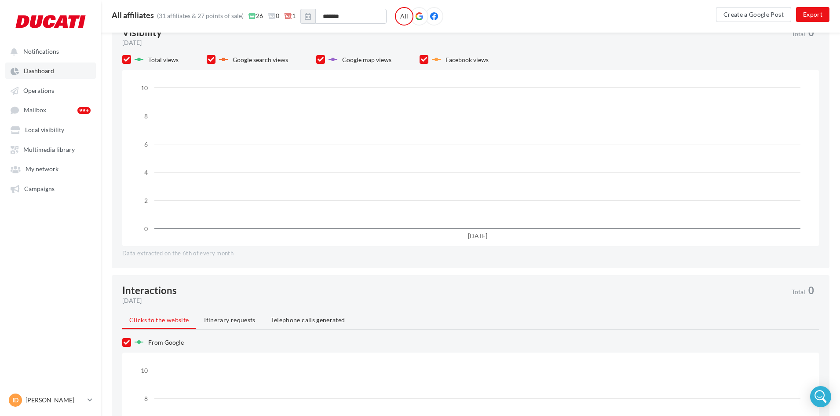
click at [52, 71] on span "Dashboard" at bounding box center [39, 70] width 30 height 7
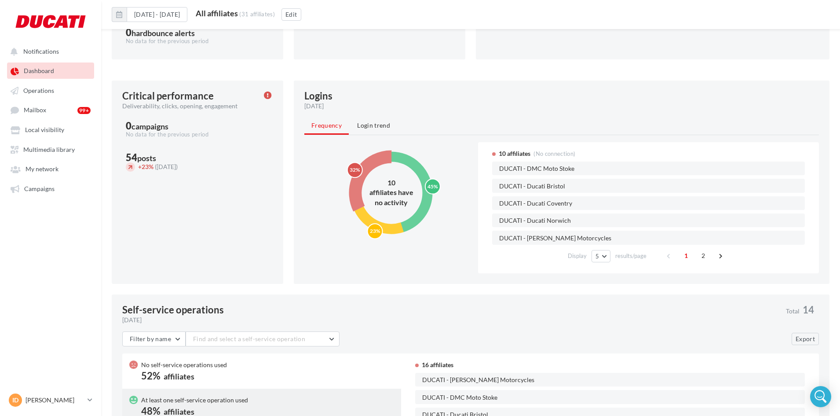
scroll to position [271, 0]
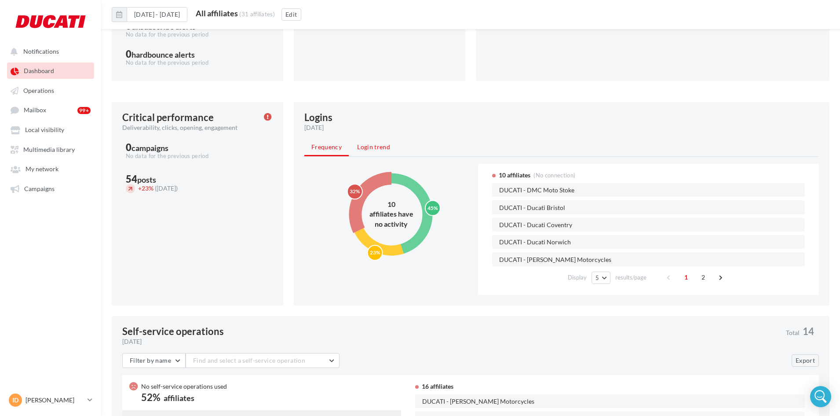
click at [376, 147] on span "Login trend" at bounding box center [373, 146] width 33 height 7
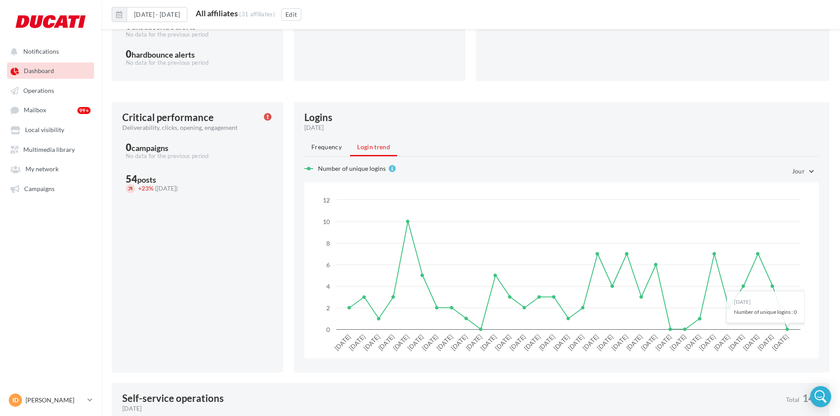
click at [810, 169] on button "Jour" at bounding box center [802, 171] width 34 height 15
click at [784, 219] on button "Week" at bounding box center [786, 216] width 66 height 23
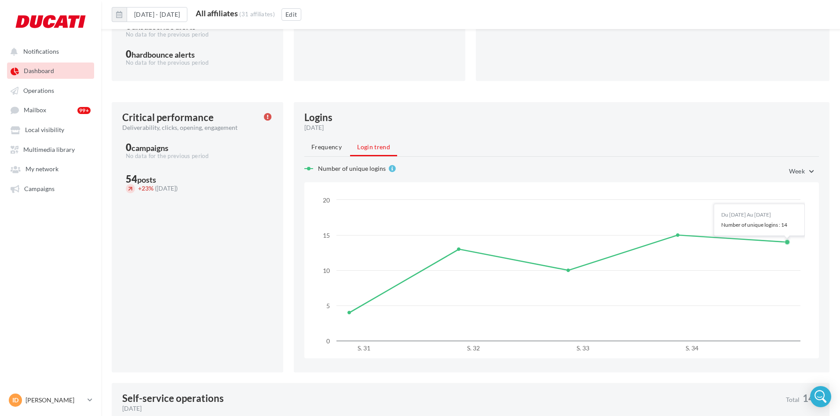
click at [799, 173] on span "Week" at bounding box center [797, 170] width 16 height 7
click at [786, 187] on button "Jour" at bounding box center [786, 193] width 66 height 23
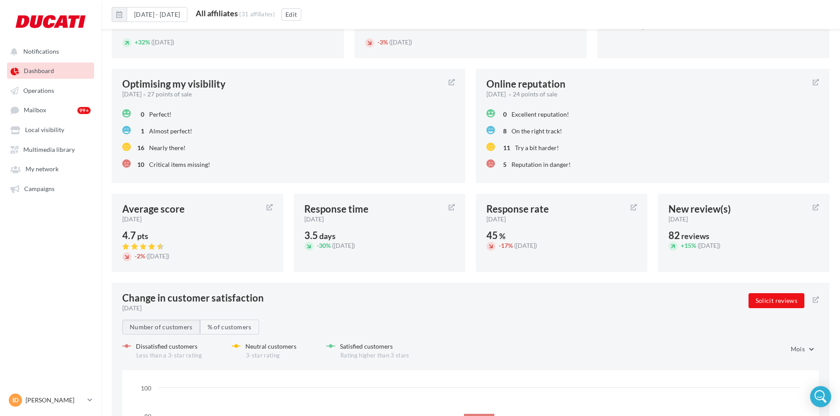
scroll to position [887, 0]
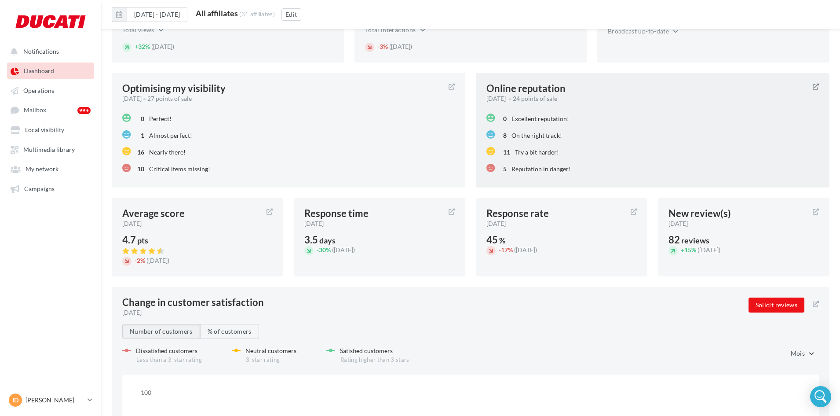
click at [580, 130] on div "8 On the right track!" at bounding box center [653, 135] width 333 height 17
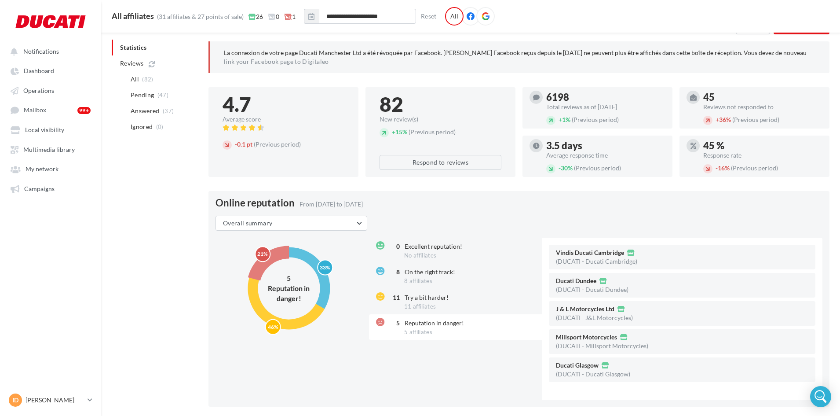
scroll to position [132, 0]
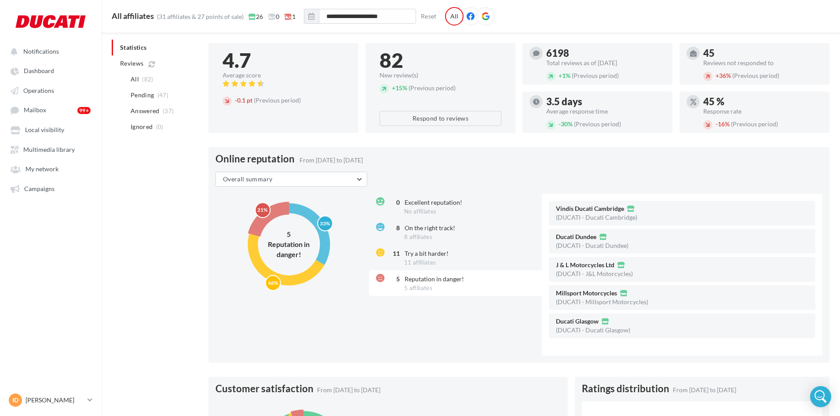
click at [280, 215] on circle at bounding box center [289, 244] width 88 height 88
click at [316, 217] on circle at bounding box center [289, 244] width 72 height 72
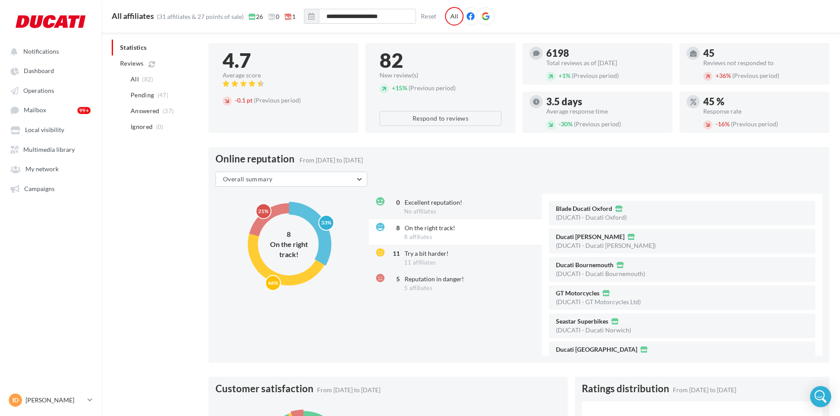
click at [295, 277] on circle at bounding box center [288, 244] width 99 height 99
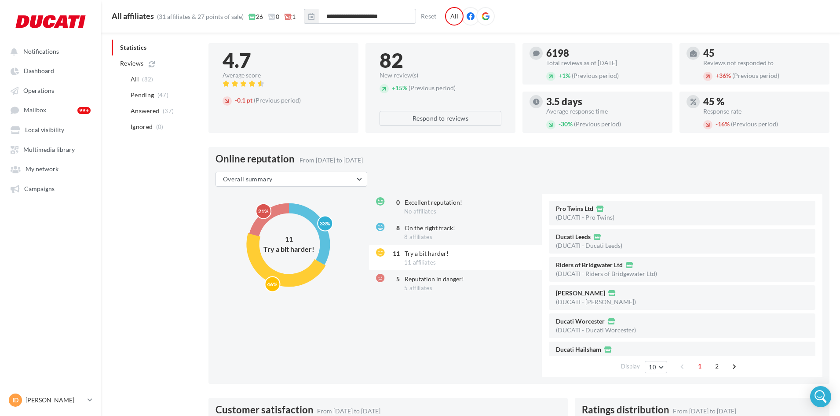
click at [273, 214] on circle at bounding box center [289, 244] width 88 height 88
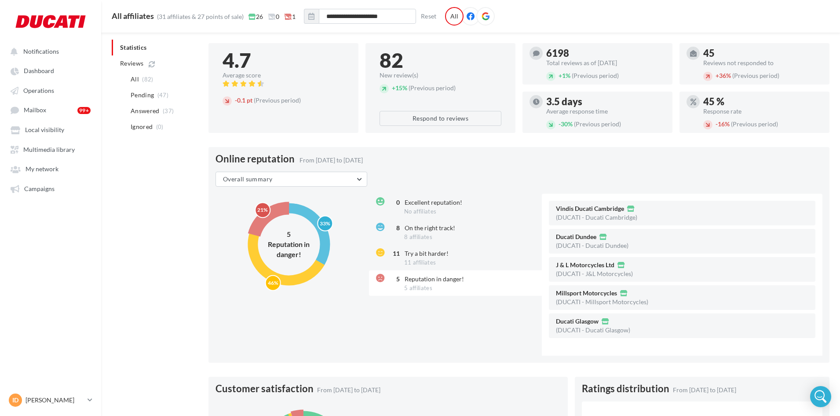
click at [304, 215] on circle at bounding box center [289, 244] width 72 height 72
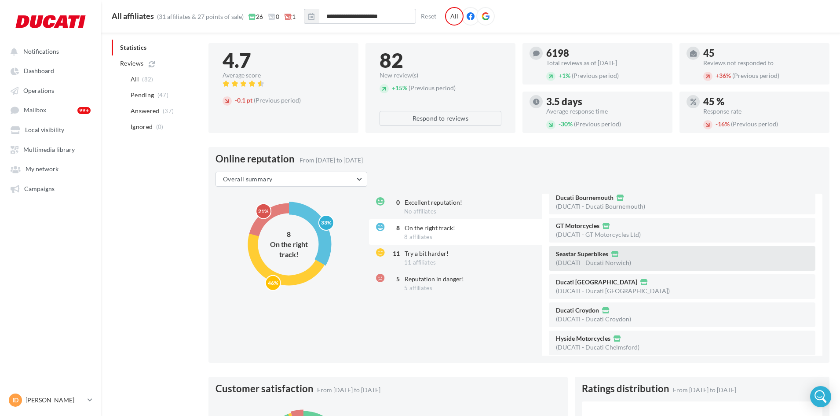
scroll to position [74, 0]
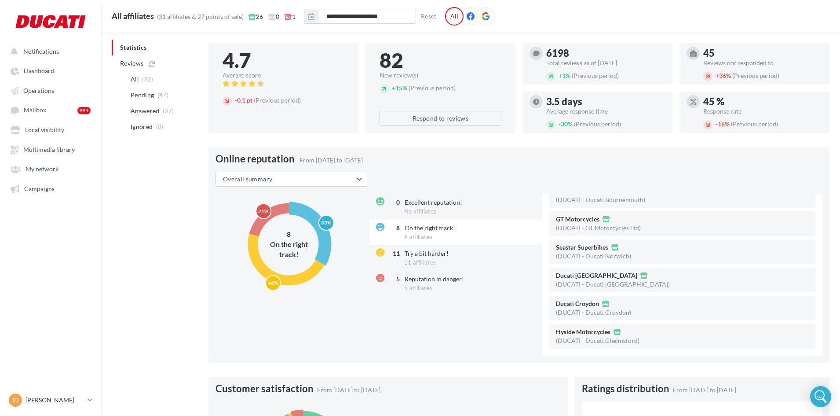
click at [301, 279] on circle at bounding box center [288, 244] width 99 height 99
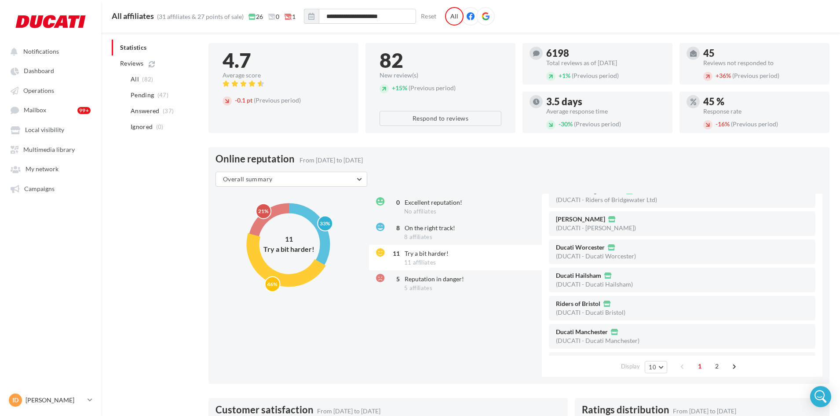
click at [256, 223] on circle at bounding box center [289, 244] width 88 height 88
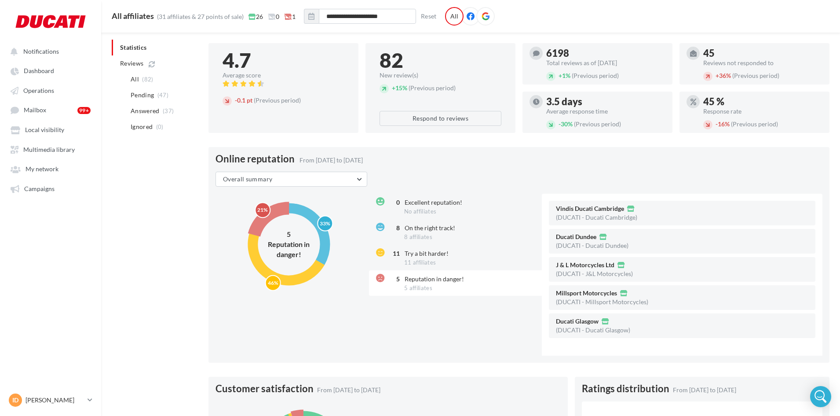
click at [317, 223] on circle at bounding box center [289, 244] width 72 height 72
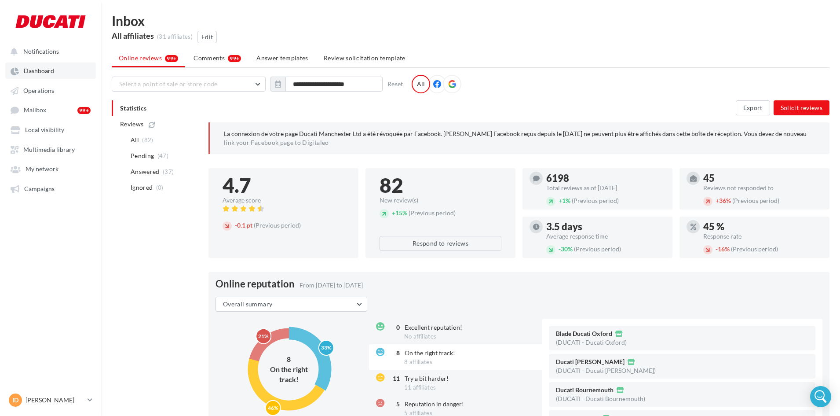
click at [40, 73] on span "Dashboard" at bounding box center [39, 70] width 30 height 7
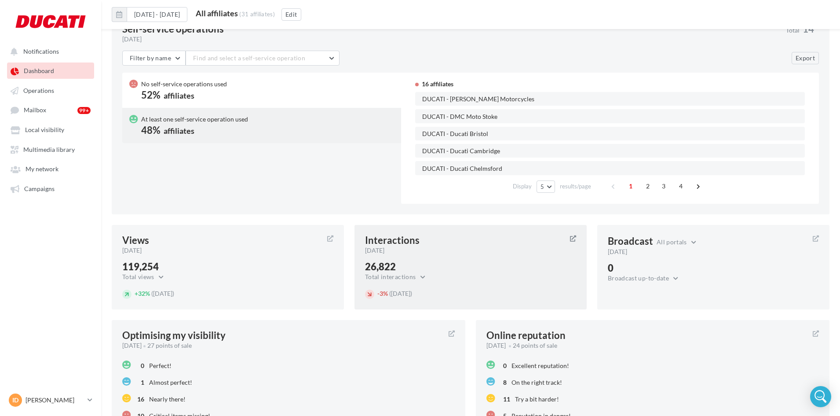
scroll to position [704, 0]
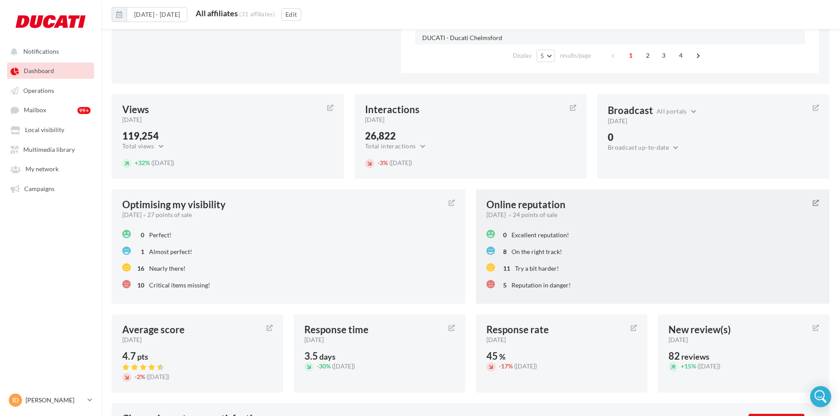
click at [549, 226] on div "0 Excellent reputation!" at bounding box center [653, 234] width 333 height 17
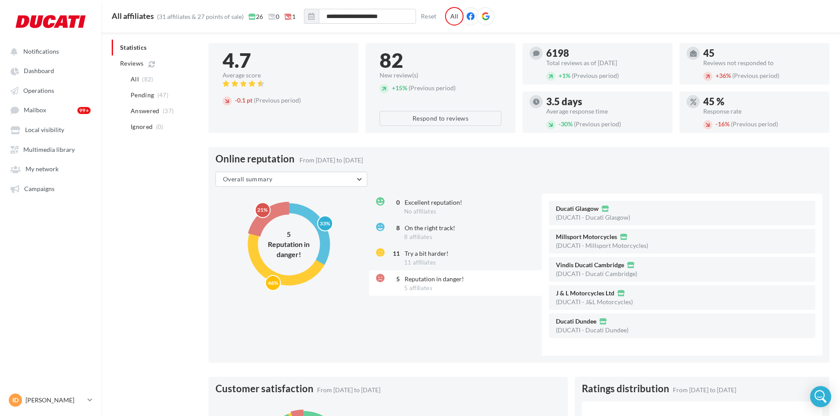
scroll to position [178, 0]
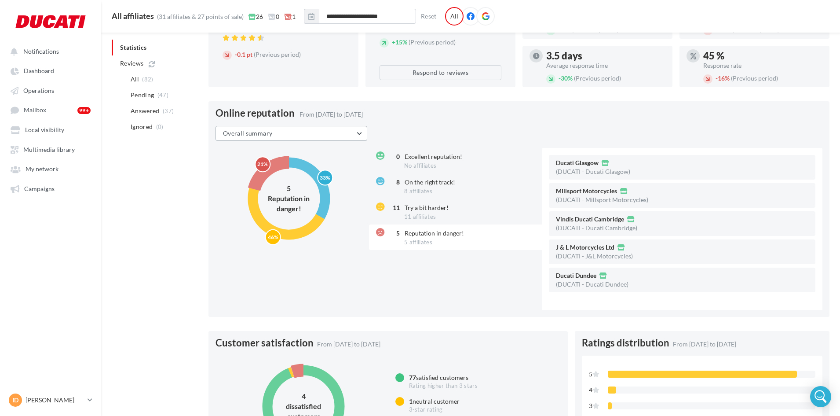
click at [334, 138] on button "Overall summary" at bounding box center [292, 133] width 152 height 15
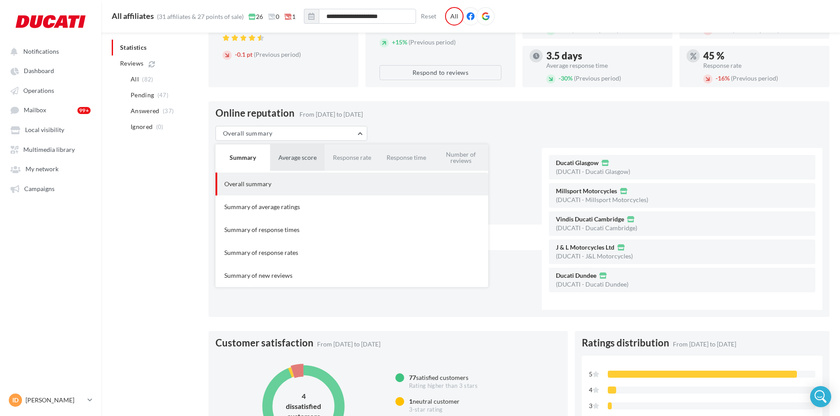
click at [297, 158] on button "Average score" at bounding box center [297, 157] width 55 height 26
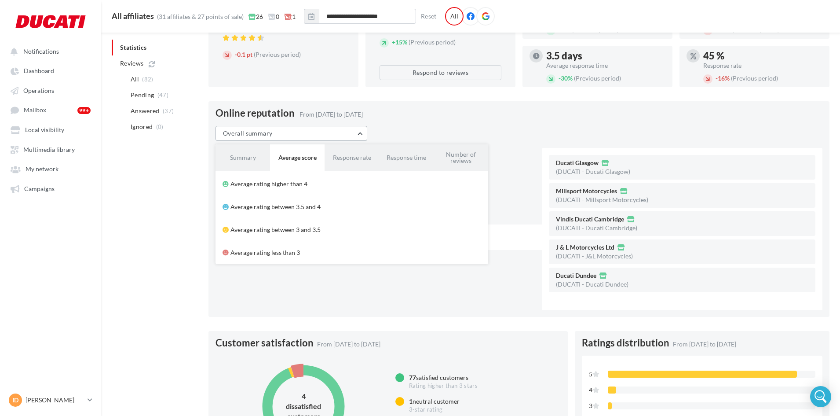
click at [255, 131] on span "Overall summary" at bounding box center [247, 132] width 49 height 7
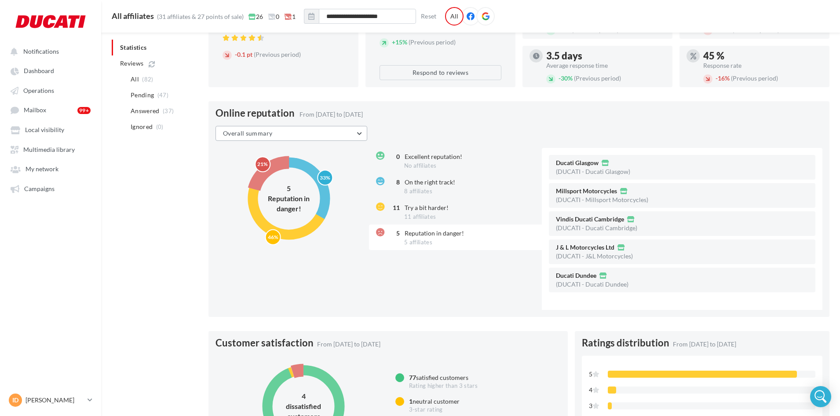
click at [255, 134] on span "Overall summary" at bounding box center [247, 132] width 49 height 7
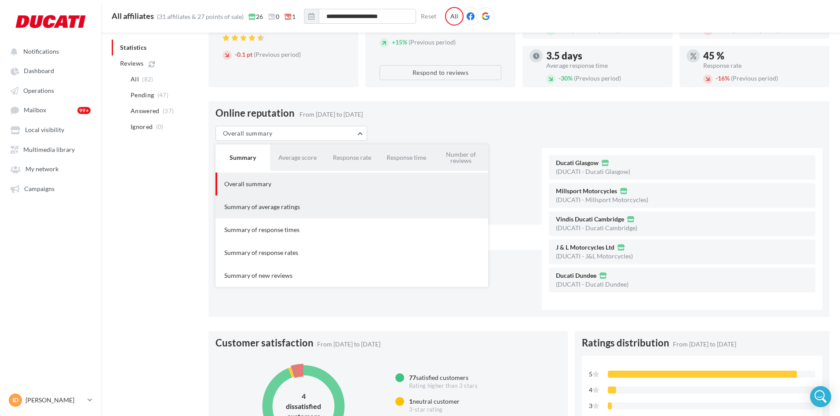
click at [261, 210] on div "Summary of average ratings" at bounding box center [352, 206] width 259 height 9
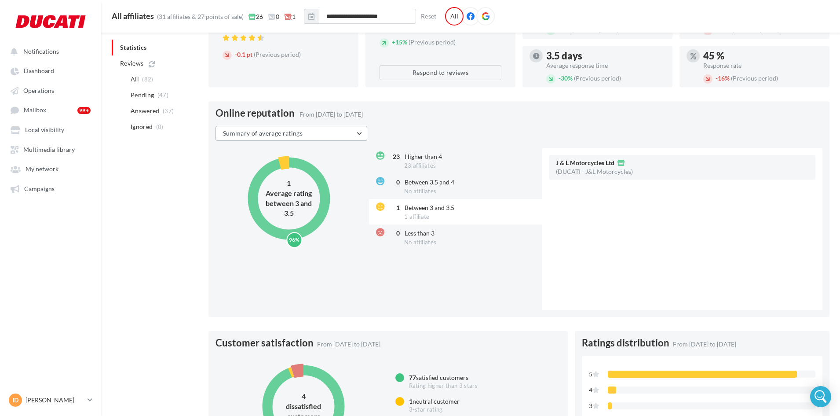
click at [327, 131] on button "Summary of average ratings" at bounding box center [292, 133] width 152 height 15
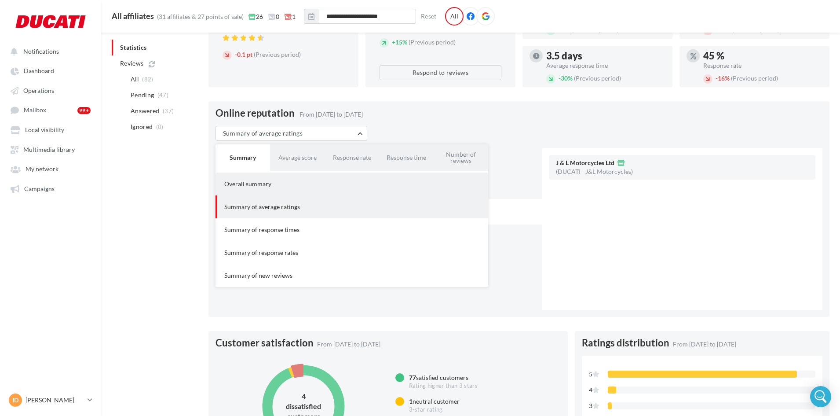
click at [300, 183] on div "Overall summary" at bounding box center [352, 184] width 259 height 9
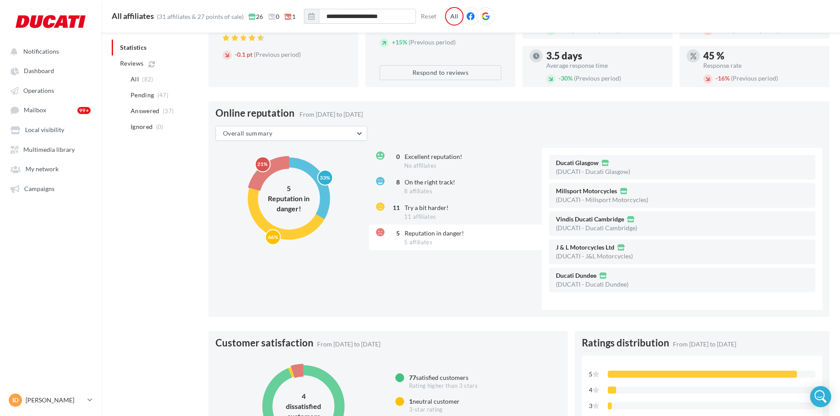
click at [302, 120] on div "Online reputation From 01/08/2025 to 31/08/2025 Overall summary Summary Average…" at bounding box center [519, 209] width 621 height 216
click at [422, 239] on span "5 affiliates" at bounding box center [418, 242] width 28 height 7
click at [466, 242] on div "5 Reputation in danger! 5 affiliates" at bounding box center [456, 237] width 175 height 26
click at [273, 166] on circle at bounding box center [289, 198] width 88 height 88
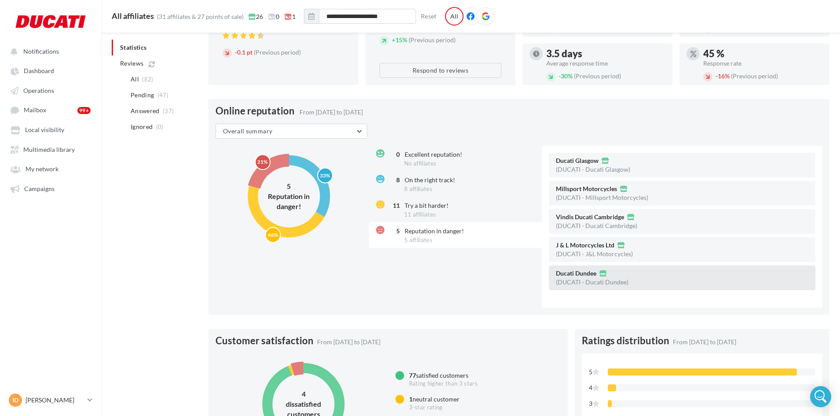
scroll to position [134, 0]
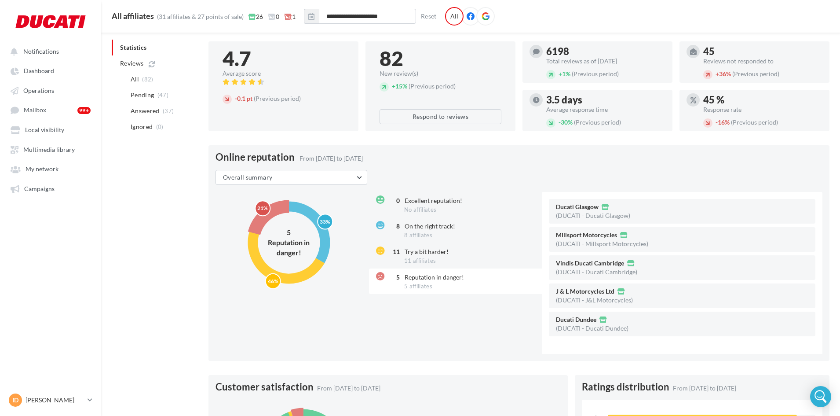
click at [293, 215] on icon "33% 46% 21%" at bounding box center [289, 242] width 114 height 101
click at [301, 212] on circle at bounding box center [289, 242] width 72 height 72
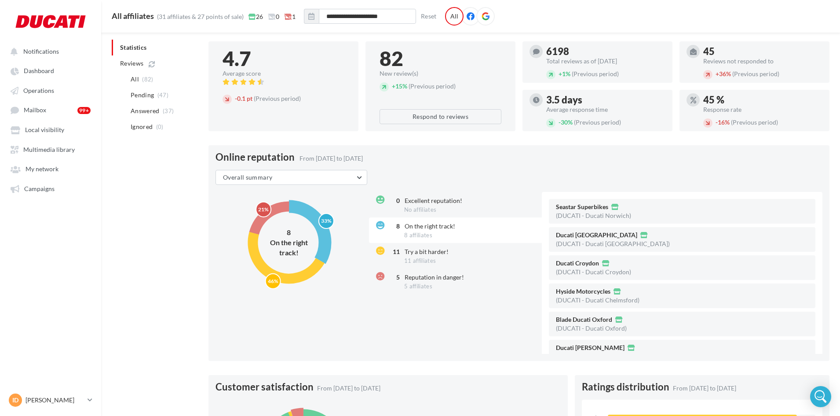
click at [275, 207] on circle at bounding box center [289, 242] width 88 height 88
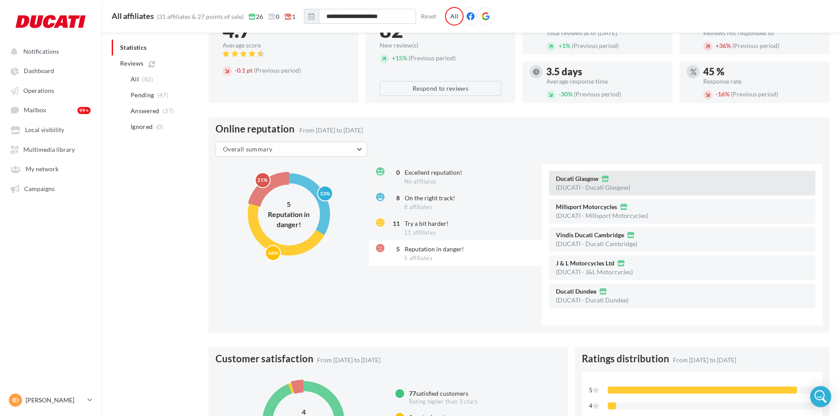
scroll to position [178, 0]
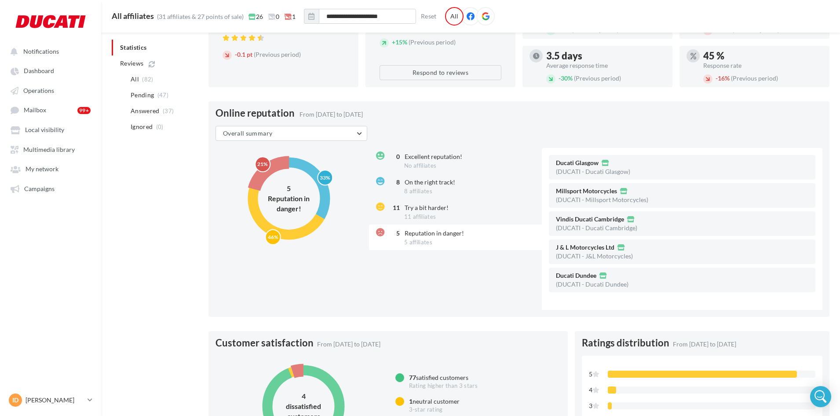
click at [253, 216] on circle at bounding box center [288, 198] width 99 height 99
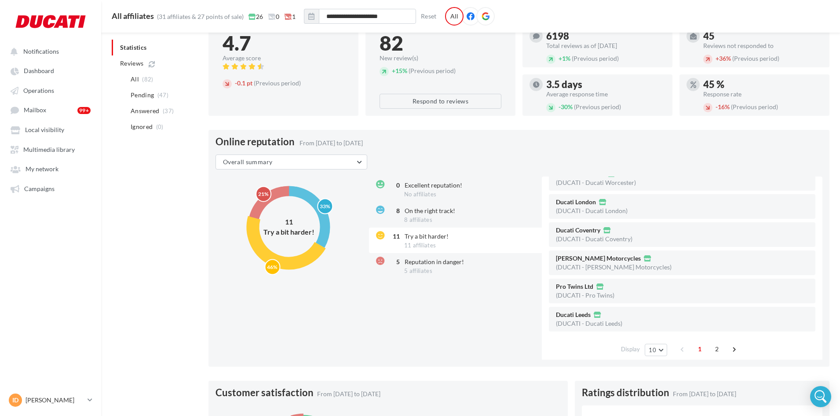
scroll to position [134, 0]
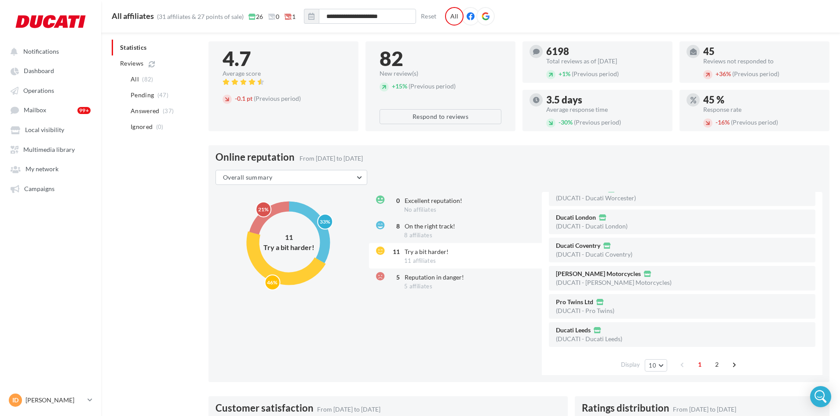
click at [305, 214] on circle at bounding box center [289, 242] width 72 height 72
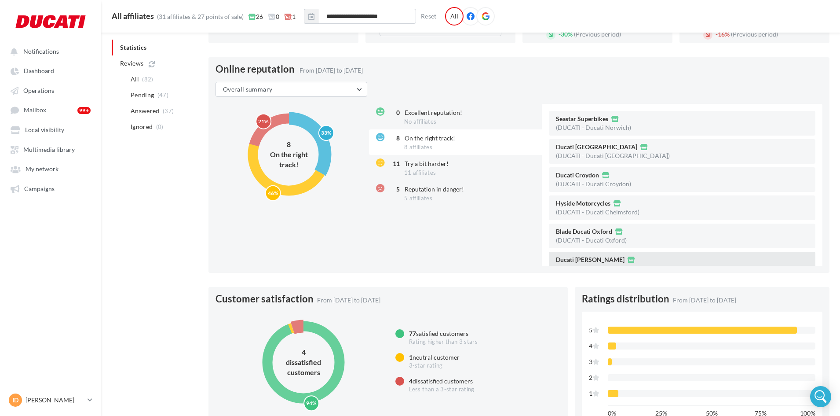
scroll to position [178, 0]
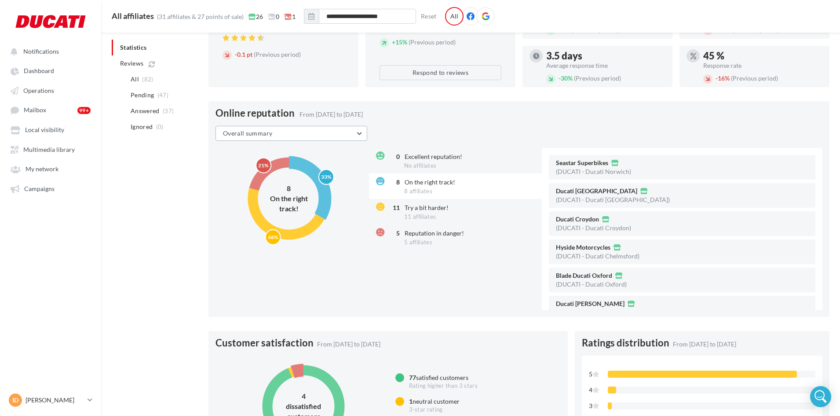
click at [317, 134] on button "Overall summary" at bounding box center [292, 133] width 152 height 15
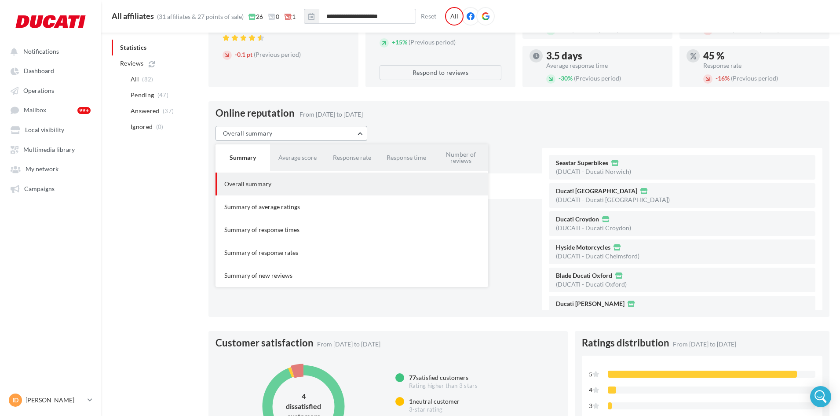
click at [317, 134] on button "Overall summary" at bounding box center [292, 133] width 152 height 15
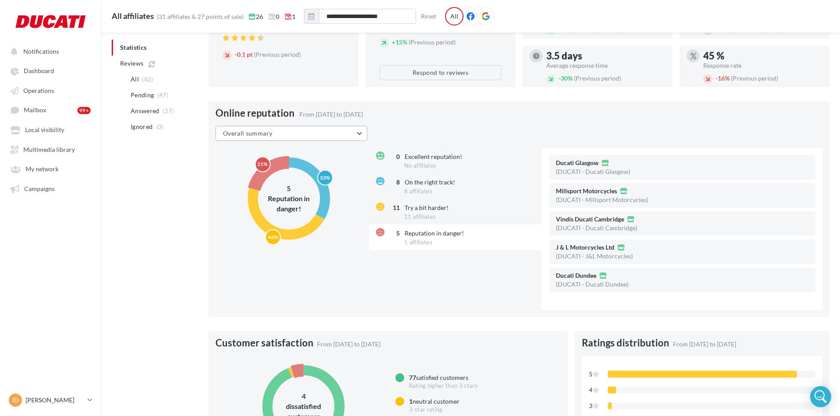
scroll to position [266, 0]
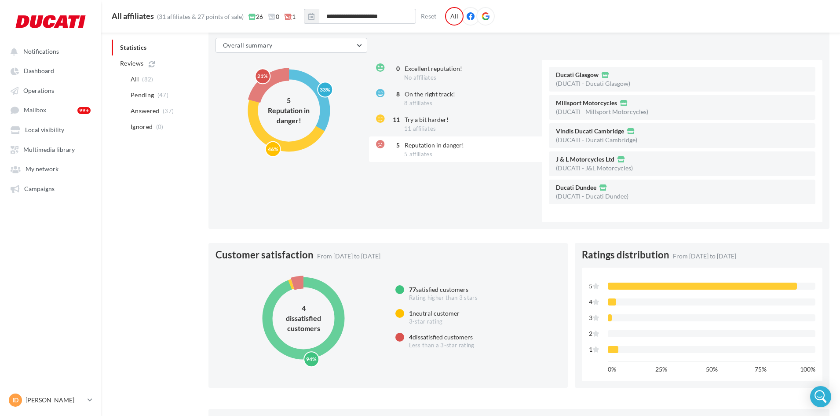
click at [321, 296] on icon "94% 1% 5%" at bounding box center [303, 318] width 114 height 101
click at [298, 282] on circle at bounding box center [303, 318] width 91 height 91
click at [283, 291] on circle at bounding box center [304, 318] width 72 height 72
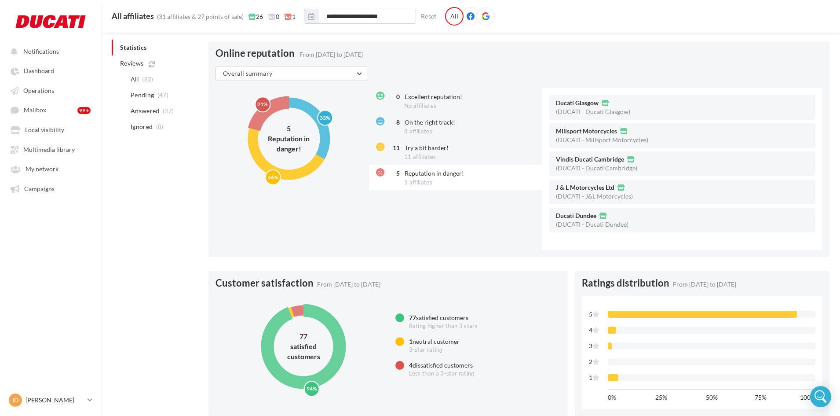
scroll to position [222, 0]
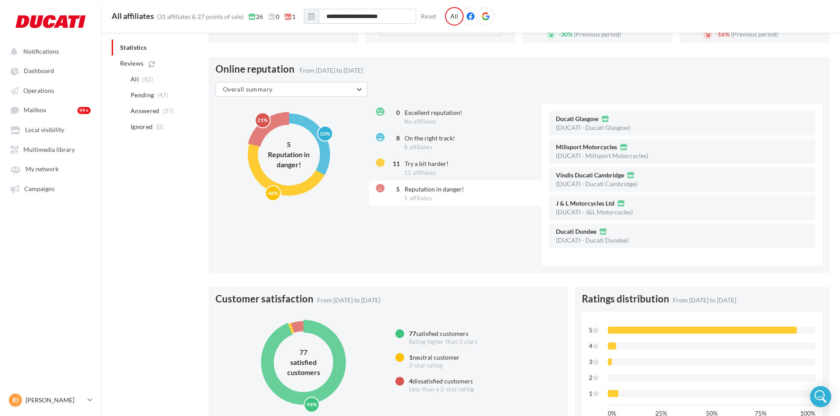
click at [271, 183] on circle at bounding box center [288, 154] width 99 height 99
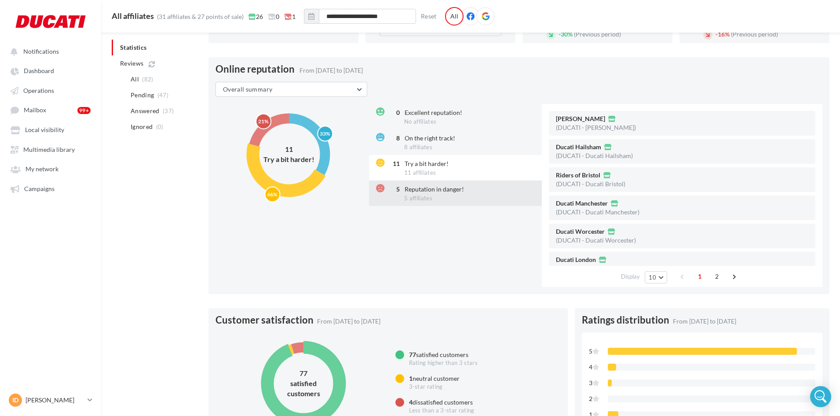
click at [422, 191] on span "Reputation in danger!" at bounding box center [434, 188] width 59 height 7
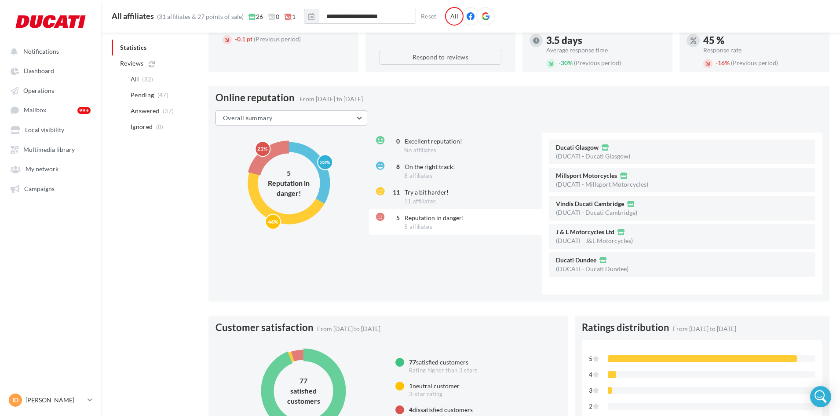
scroll to position [178, 0]
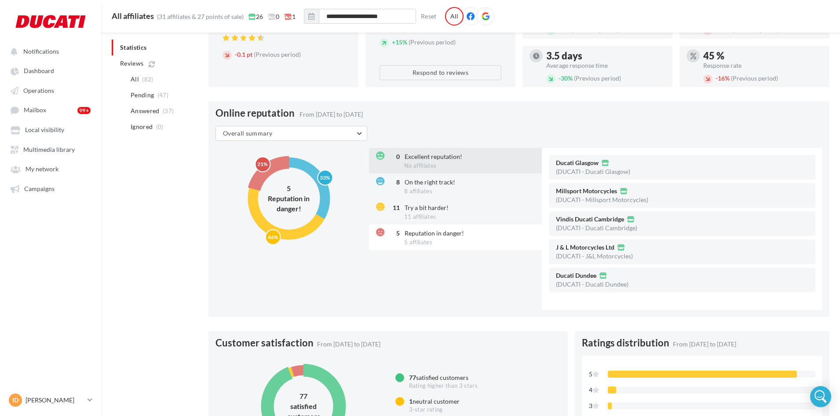
click at [428, 163] on span "No affiliates" at bounding box center [420, 165] width 32 height 7
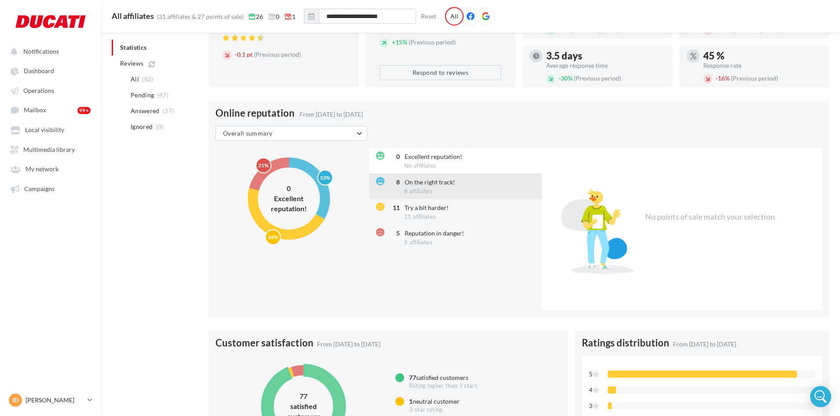
click at [428, 192] on span "8 affiliates" at bounding box center [418, 190] width 28 height 7
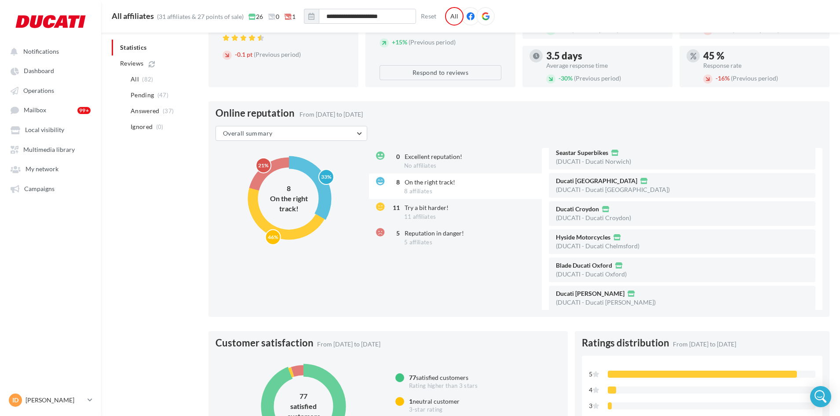
scroll to position [0, 0]
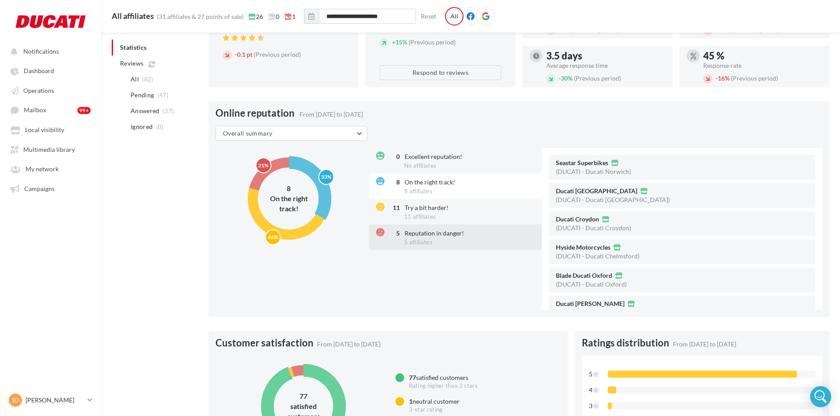
click at [429, 230] on span "Reputation in danger!" at bounding box center [434, 232] width 59 height 7
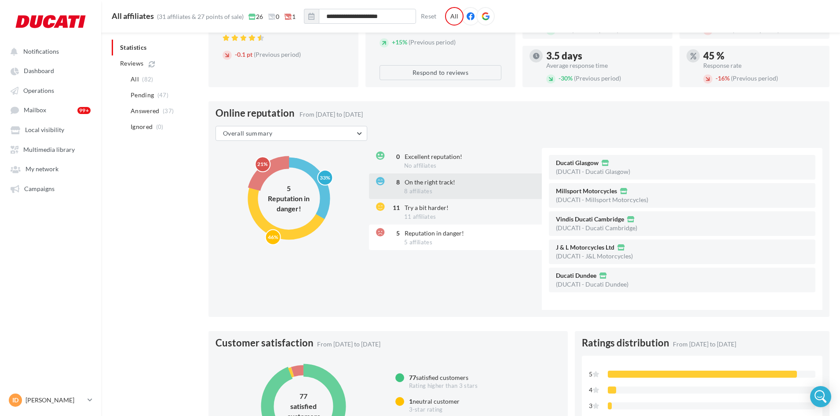
click at [430, 181] on span "On the right track!" at bounding box center [430, 181] width 51 height 7
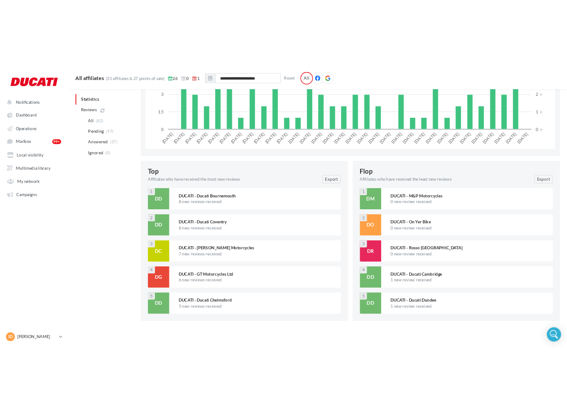
scroll to position [1035, 0]
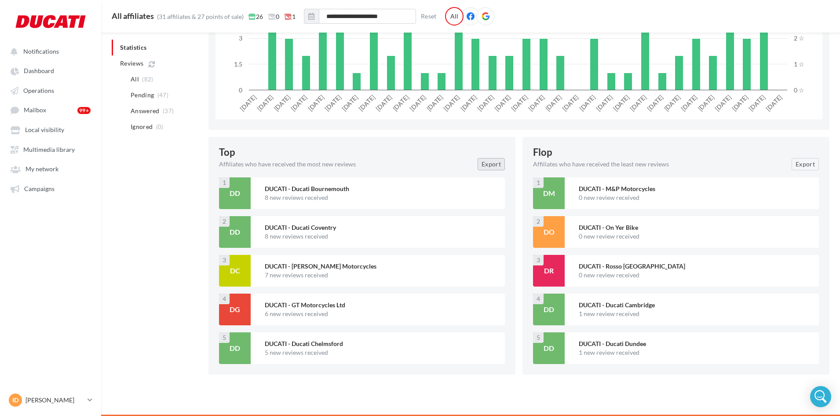
click at [483, 161] on button "Export" at bounding box center [491, 164] width 27 height 12
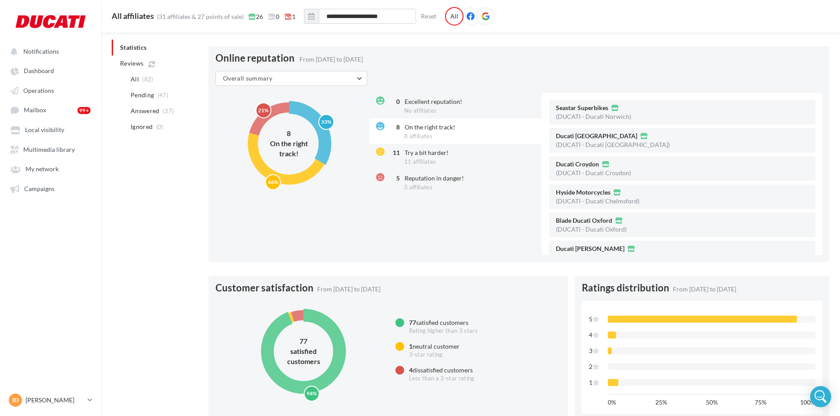
scroll to position [0, 0]
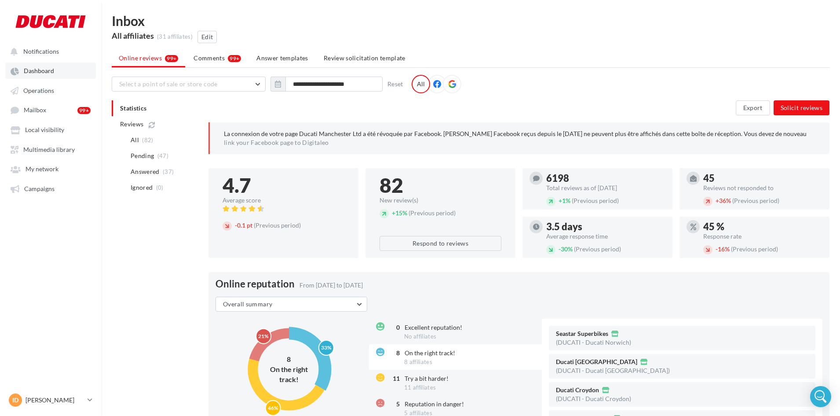
click at [38, 73] on span "Dashboard" at bounding box center [39, 70] width 30 height 7
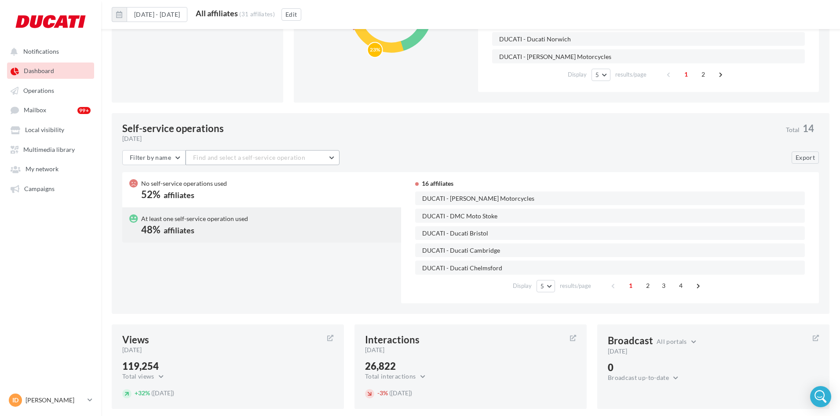
scroll to position [484, 0]
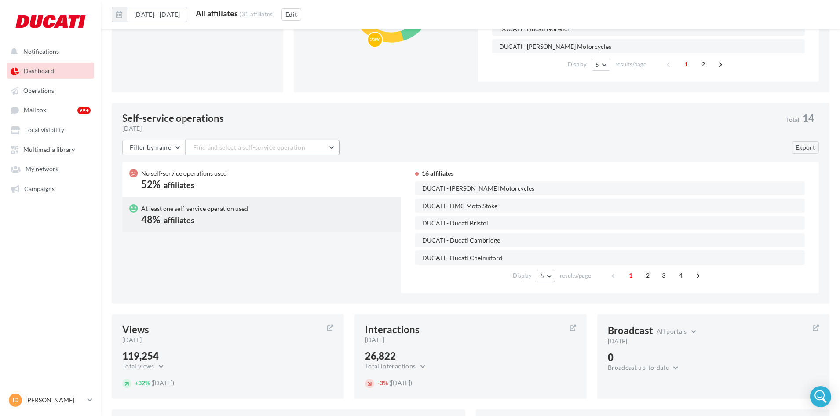
click at [217, 143] on button "Find and select a self-service operation" at bounding box center [263, 147] width 154 height 15
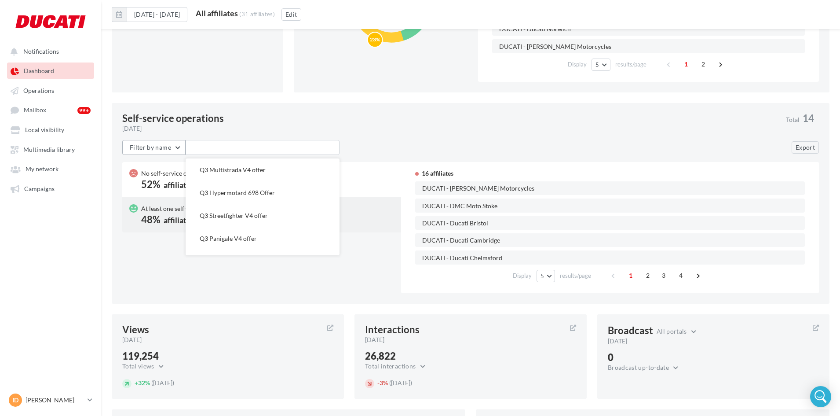
click at [164, 146] on span "Filter by name" at bounding box center [150, 146] width 41 height 7
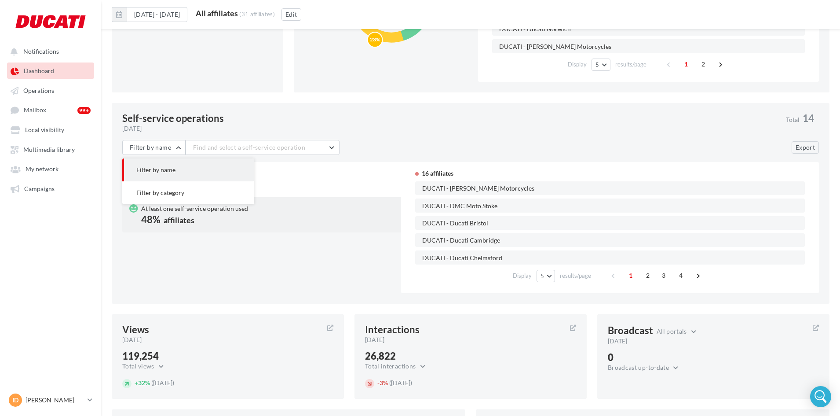
click at [297, 231] on div "At least one self-service operation used 48% affiliates" at bounding box center [261, 214] width 279 height 35
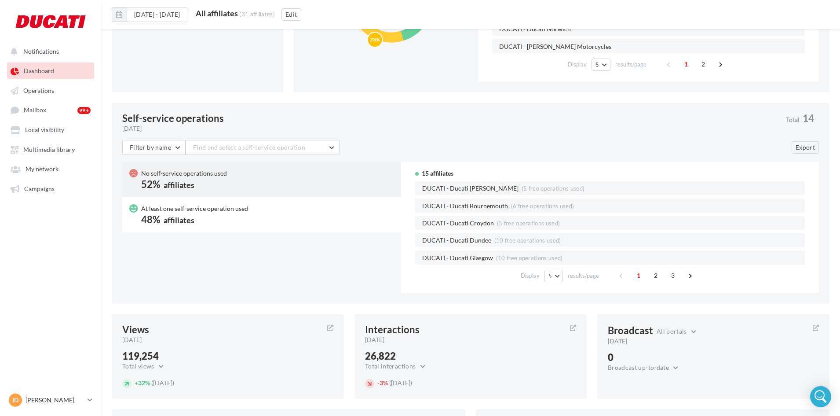
click at [428, 125] on div "[DATE]" at bounding box center [450, 128] width 657 height 9
click at [252, 174] on div "No self-service operations used 52% affiliates" at bounding box center [261, 179] width 265 height 21
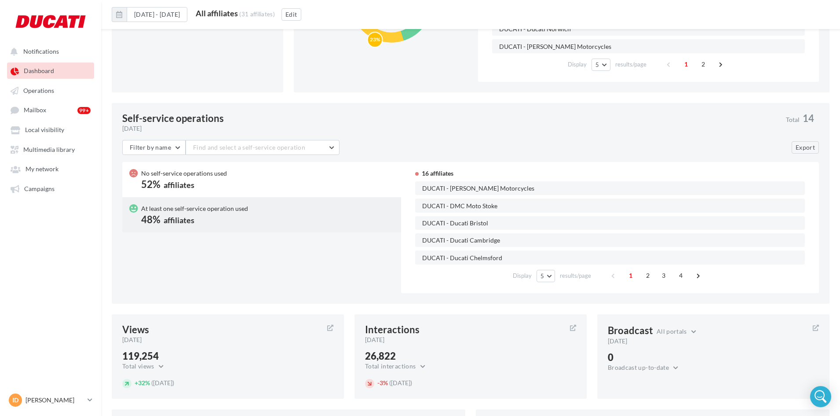
click at [232, 180] on div "No self-service operations used 52% affiliates" at bounding box center [261, 179] width 265 height 21
click at [220, 214] on div "At least one self-service operation used 48% affiliates" at bounding box center [194, 214] width 107 height 21
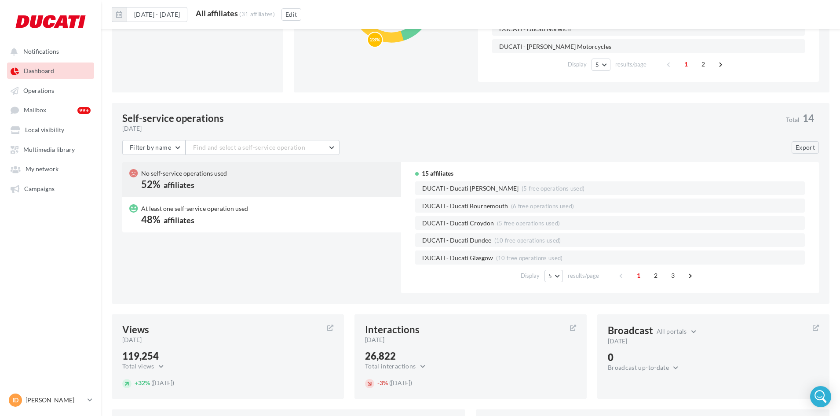
click at [235, 178] on div "No self-service operations used 52% affiliates" at bounding box center [261, 179] width 265 height 21
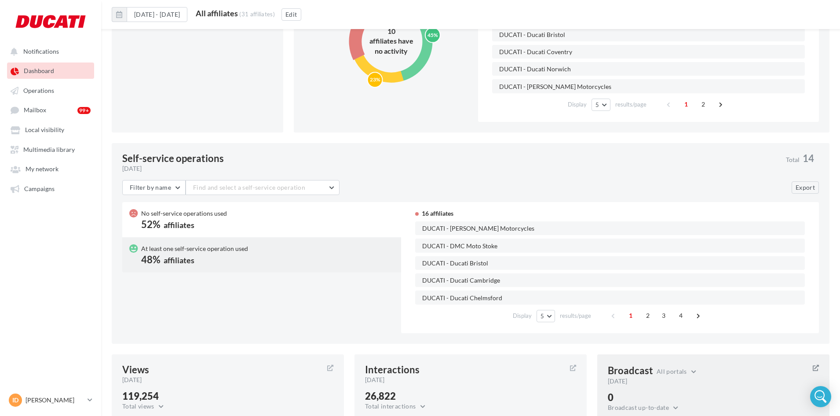
scroll to position [440, 0]
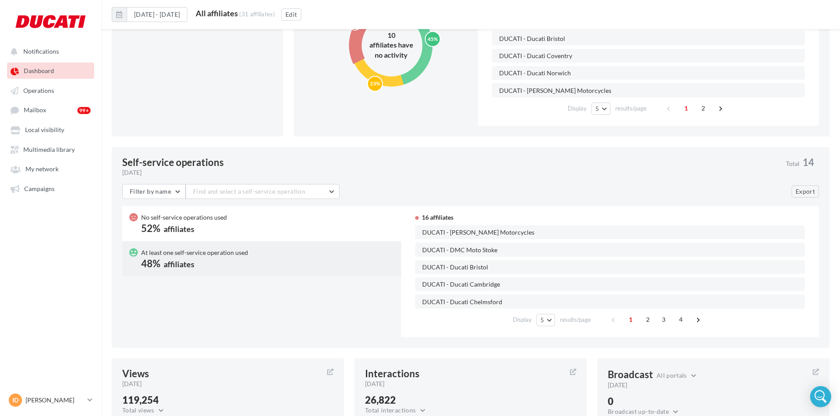
click at [258, 261] on div "At least one self-service operation used 48% affiliates" at bounding box center [261, 258] width 265 height 21
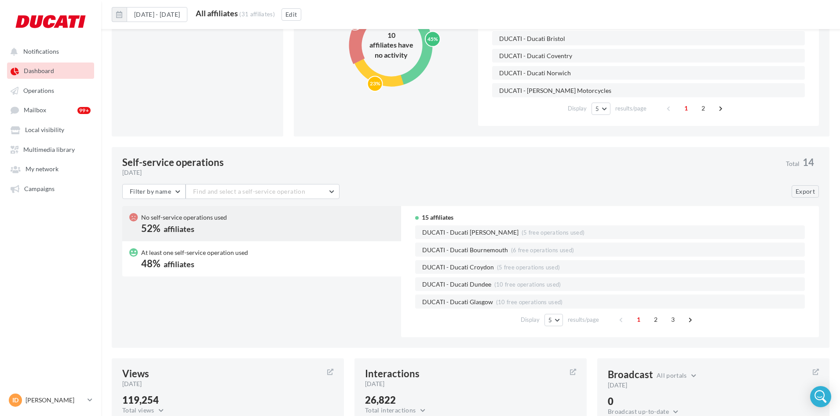
click at [261, 235] on div "No self-service operations used 52% affiliates" at bounding box center [261, 223] width 279 height 35
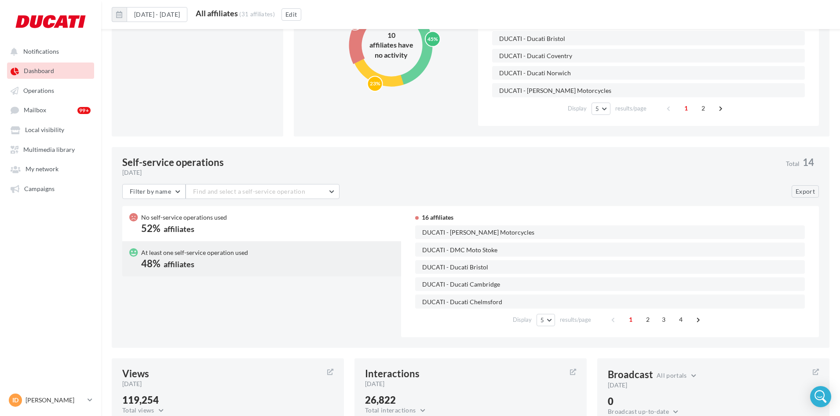
click at [263, 259] on div "At least one self-service operation used 48% affiliates" at bounding box center [261, 258] width 265 height 21
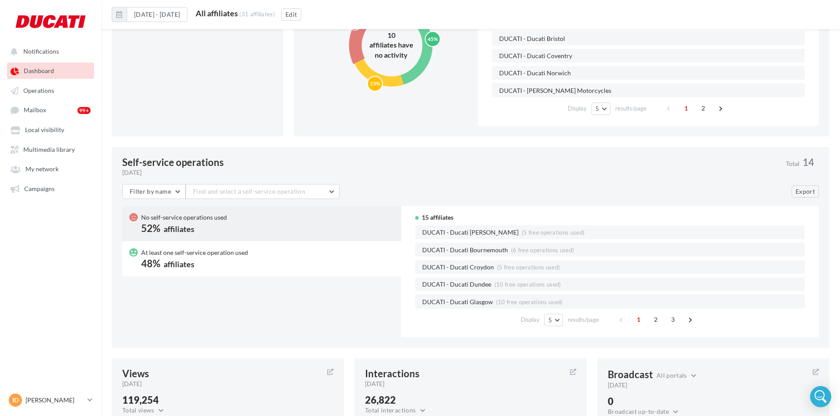
click at [265, 235] on div "No self-service operations used 52% affiliates" at bounding box center [261, 223] width 279 height 35
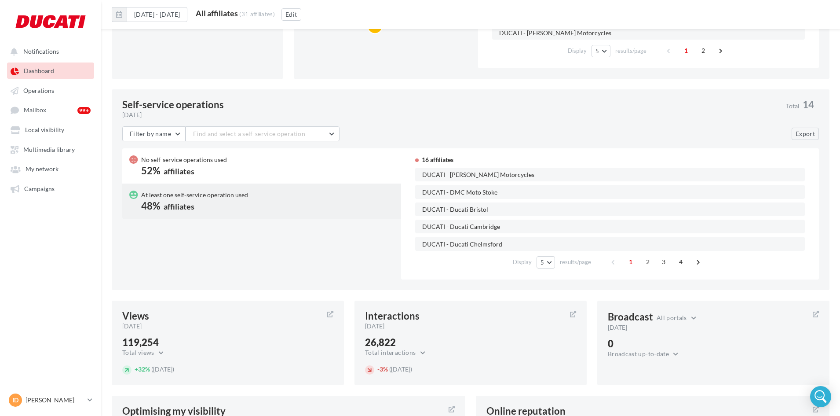
scroll to position [484, 0]
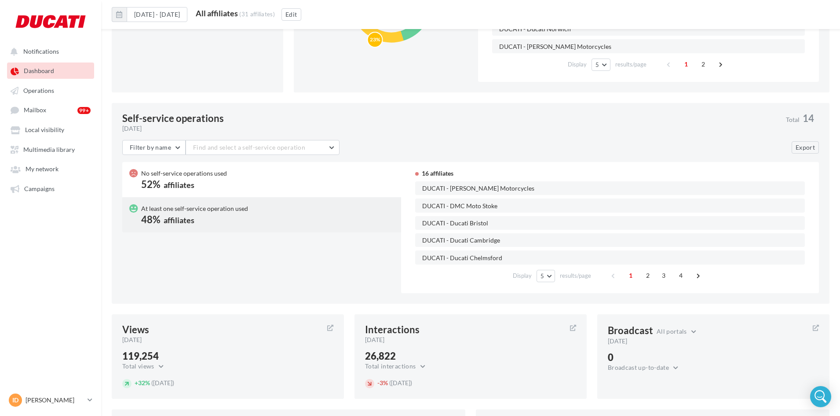
click at [543, 269] on div "Display 5 5 10 25 50 results/page 1 2 3 4" at bounding box center [610, 275] width 390 height 21
click at [544, 272] on button "5" at bounding box center [546, 276] width 18 height 12
click at [556, 333] on button "50" at bounding box center [568, 338] width 62 height 15
click at [565, 278] on button "50" at bounding box center [571, 276] width 22 height 12
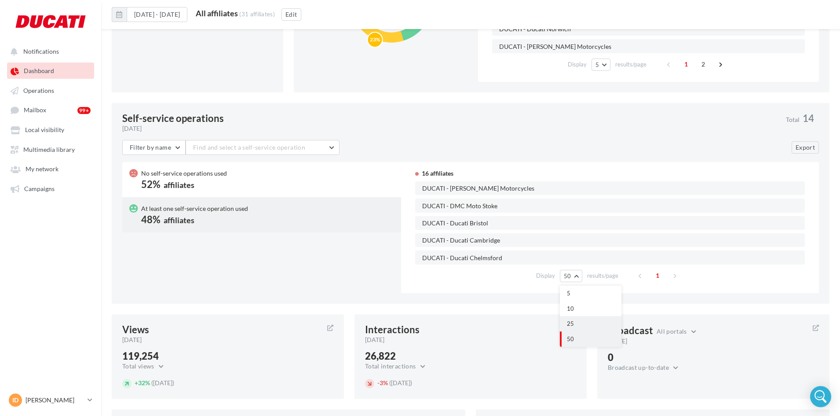
click at [580, 319] on button "25" at bounding box center [591, 323] width 62 height 15
click at [272, 193] on div "No self-service operations used 52% affiliates" at bounding box center [261, 179] width 279 height 35
click at [271, 180] on div "No self-service operations used 52% affiliates" at bounding box center [261, 179] width 265 height 21
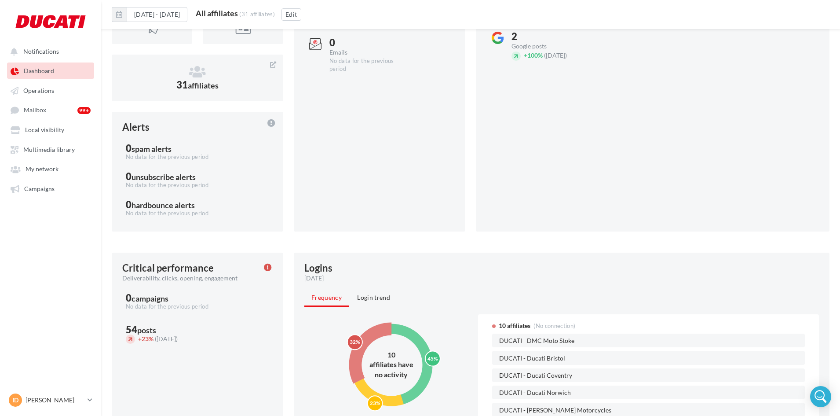
scroll to position [220, 0]
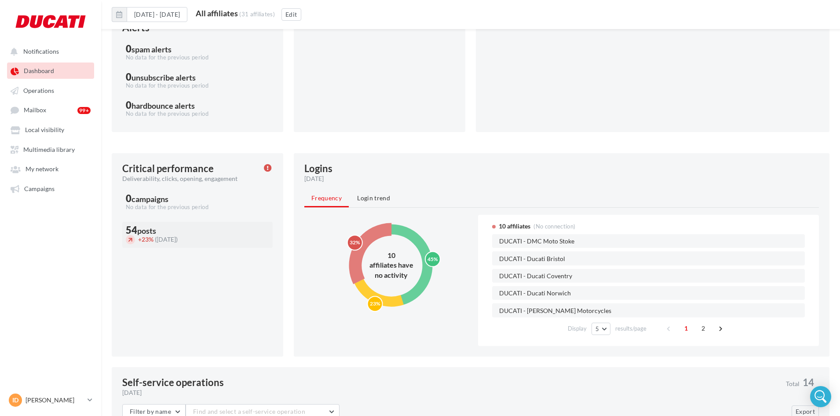
click at [168, 232] on div "54 posts" at bounding box center [197, 230] width 143 height 10
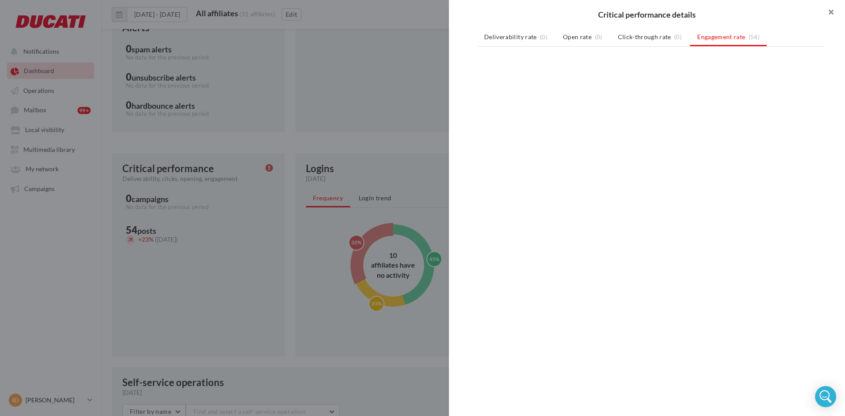
click at [827, 11] on button "button" at bounding box center [827, 13] width 35 height 26
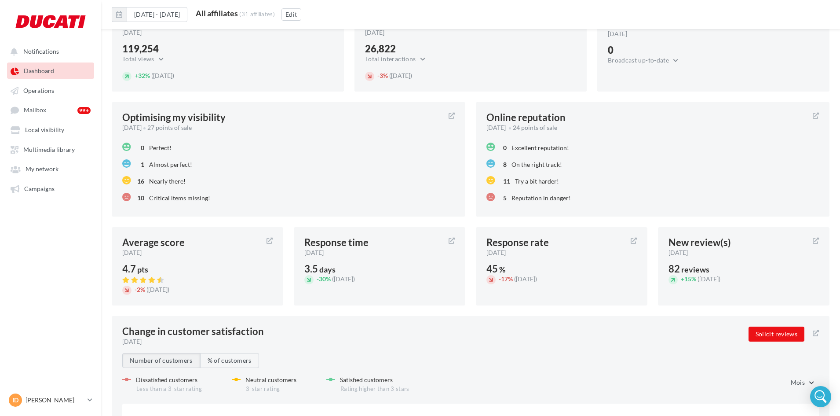
scroll to position [792, 0]
click at [228, 253] on div "[DATE]" at bounding box center [190, 251] width 137 height 9
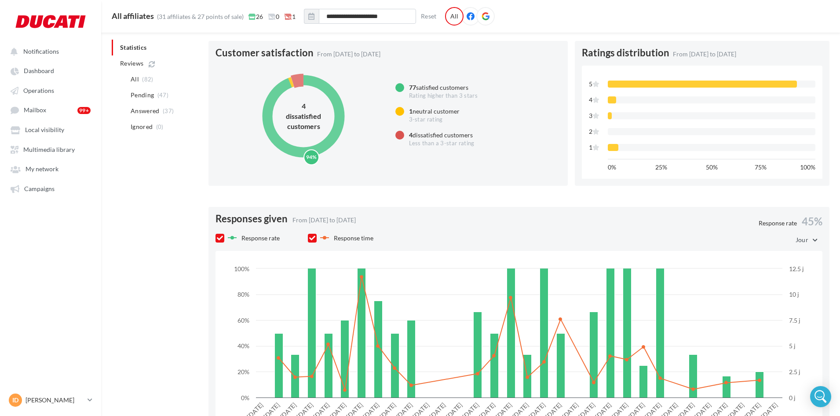
scroll to position [331, 0]
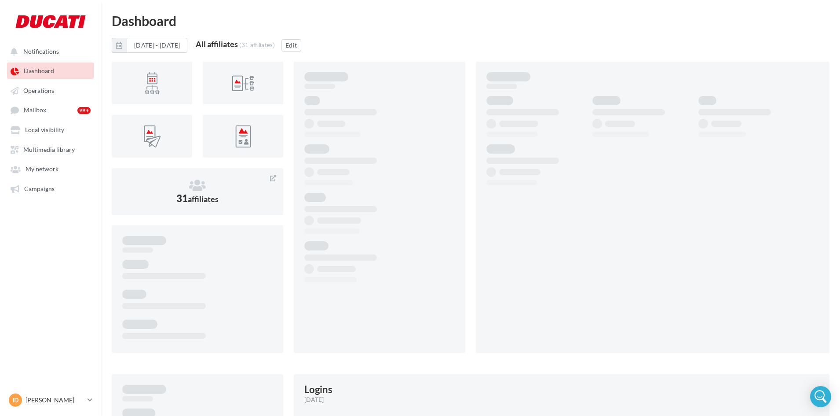
click at [35, 71] on span "Dashboard" at bounding box center [39, 70] width 30 height 7
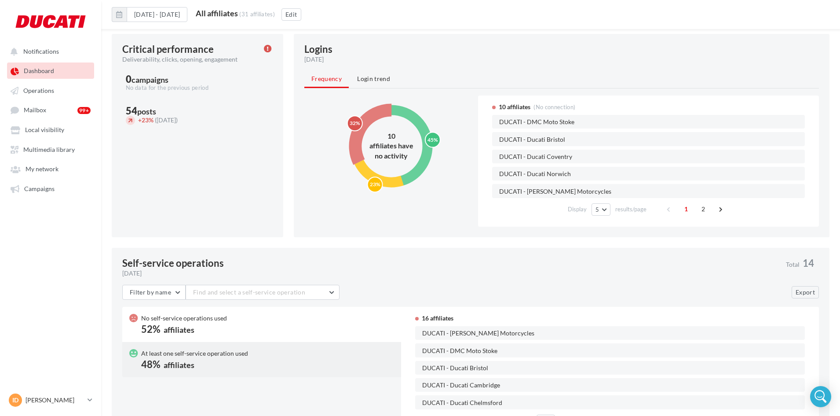
scroll to position [259, 0]
